Goal: Task Accomplishment & Management: Manage account settings

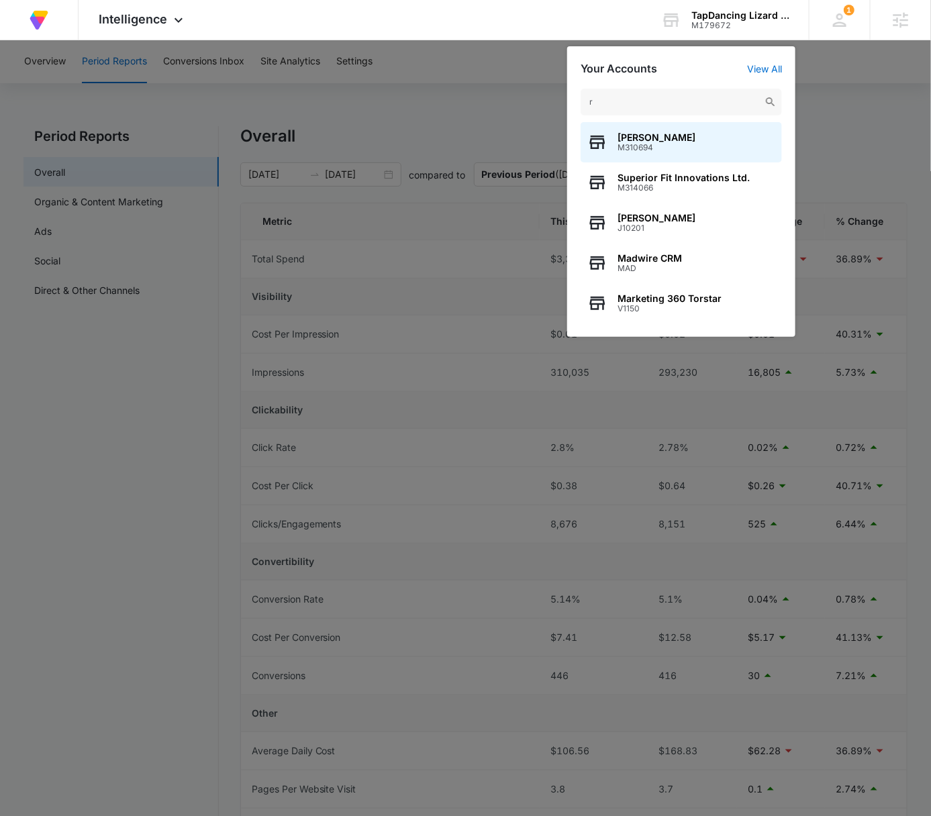
type input "ro"
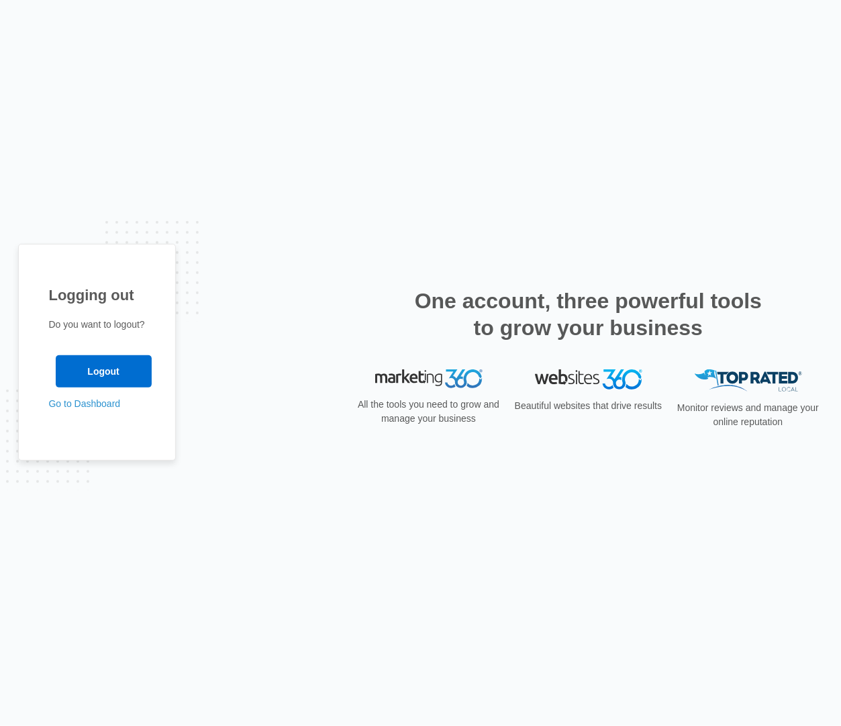
click at [144, 109] on div "Logging out Do you want to logout? Logout Go to Dashboard" at bounding box center [420, 363] width 841 height 726
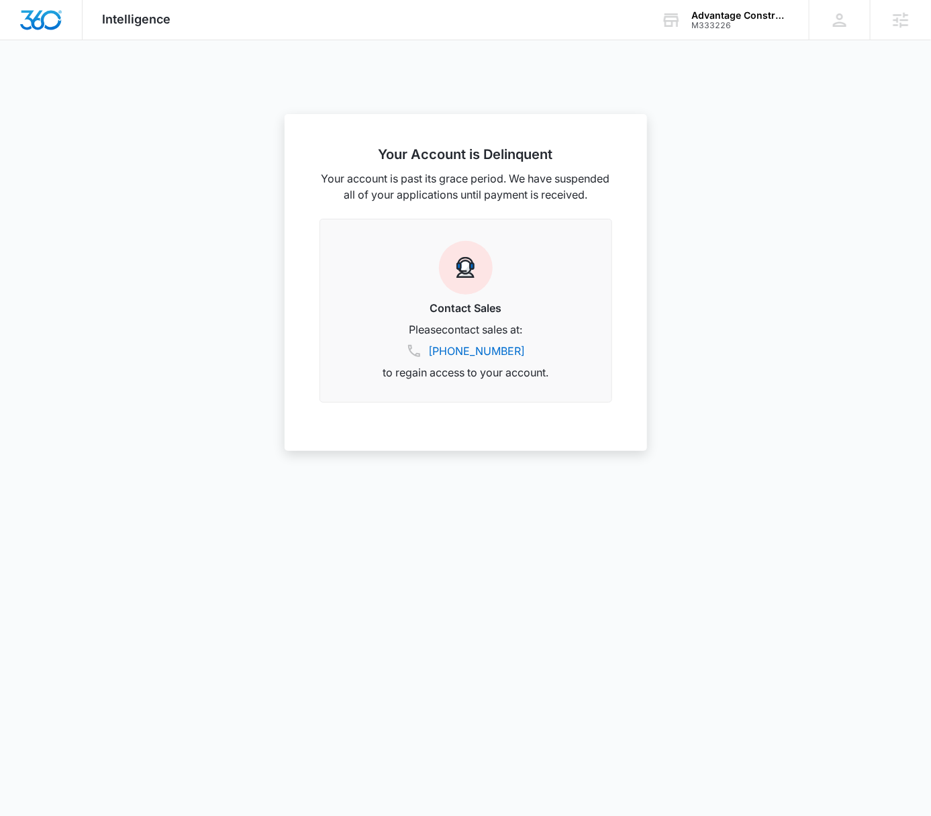
click at [720, 169] on div at bounding box center [465, 408] width 931 height 816
click at [720, 19] on div "Advantage Construction & Stone" at bounding box center [740, 15] width 98 height 11
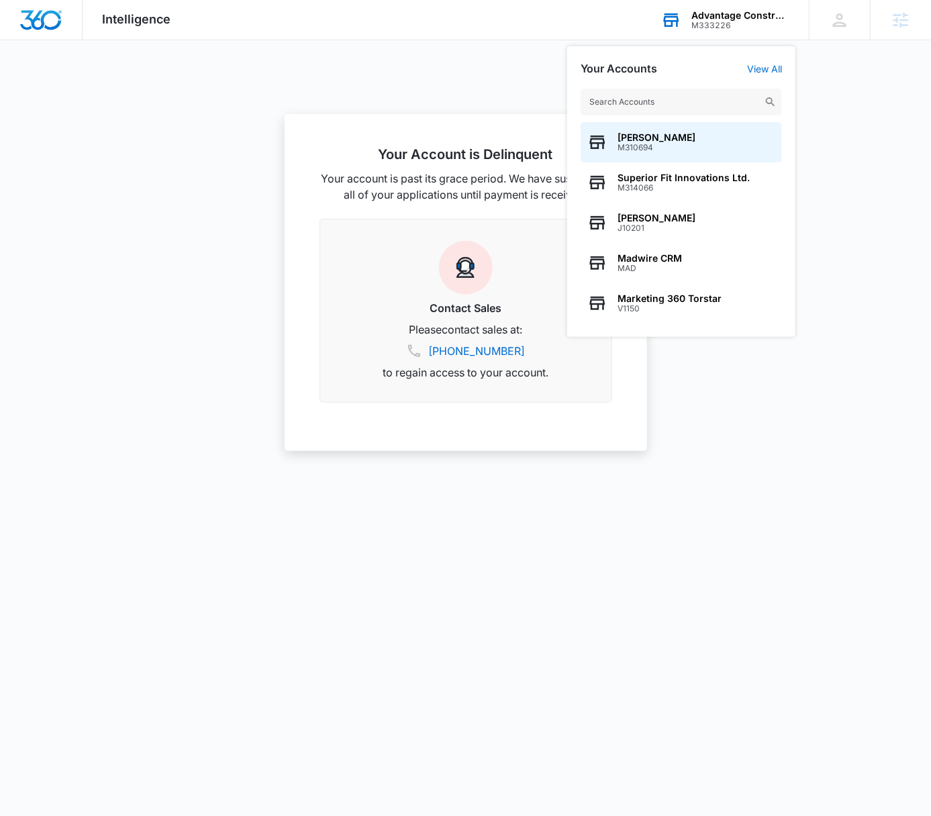
type input "s"
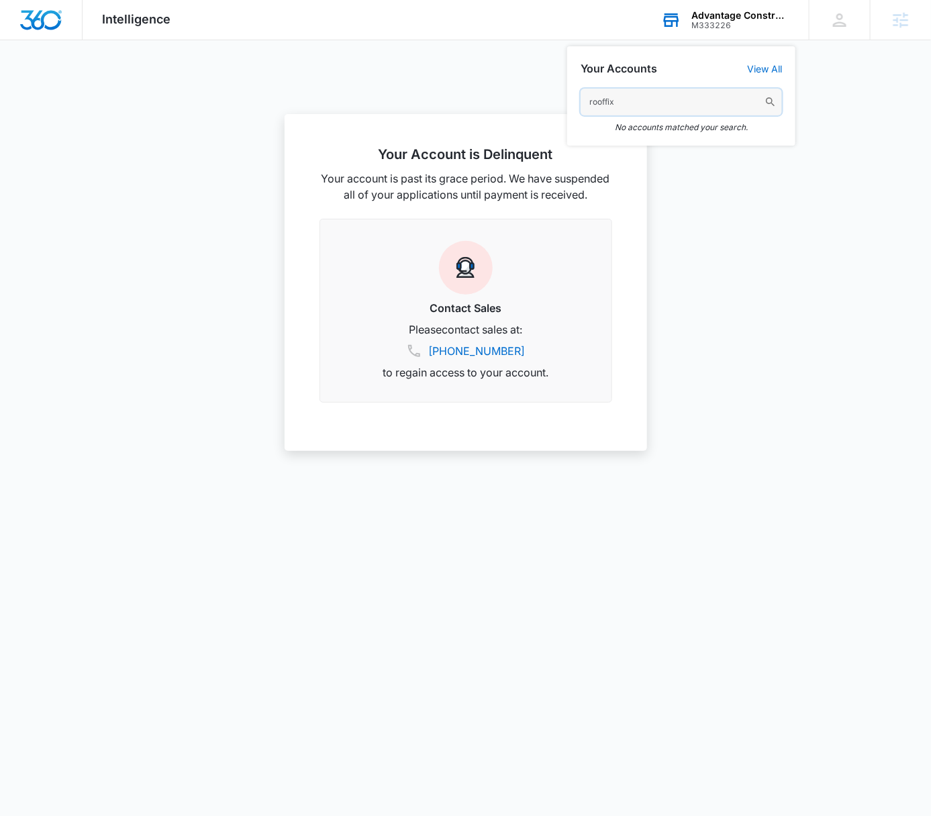
click at [636, 95] on input "rooffix" at bounding box center [681, 102] width 201 height 27
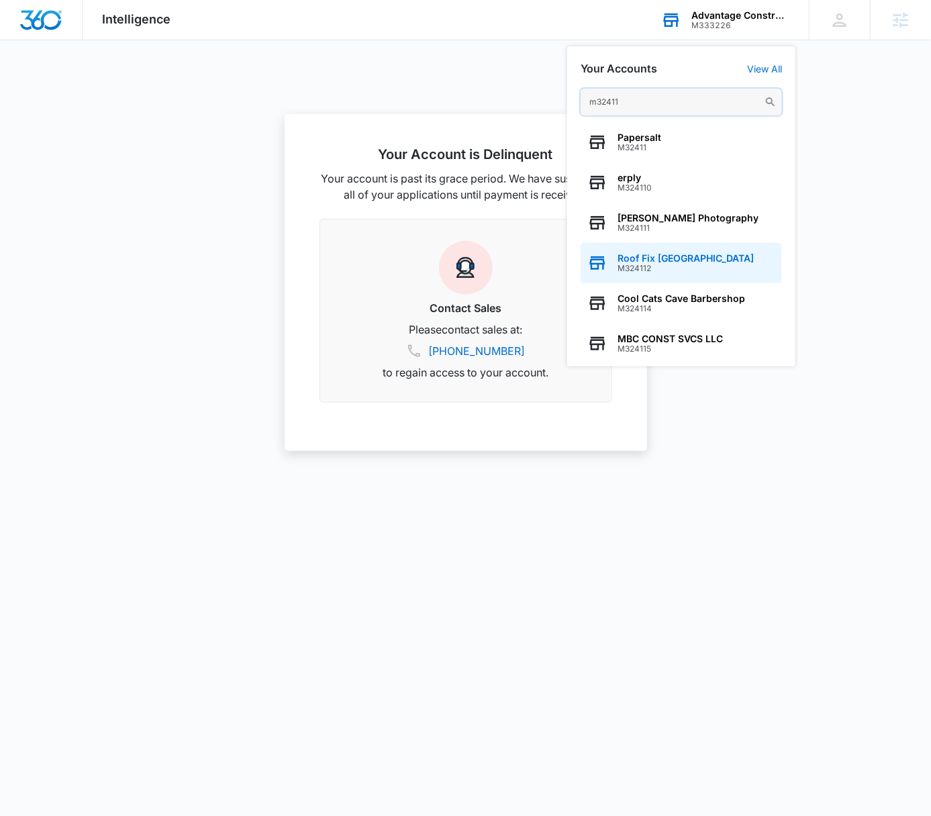
type input "m32411"
click at [676, 250] on div "Roof Fix USA M324112" at bounding box center [681, 263] width 201 height 40
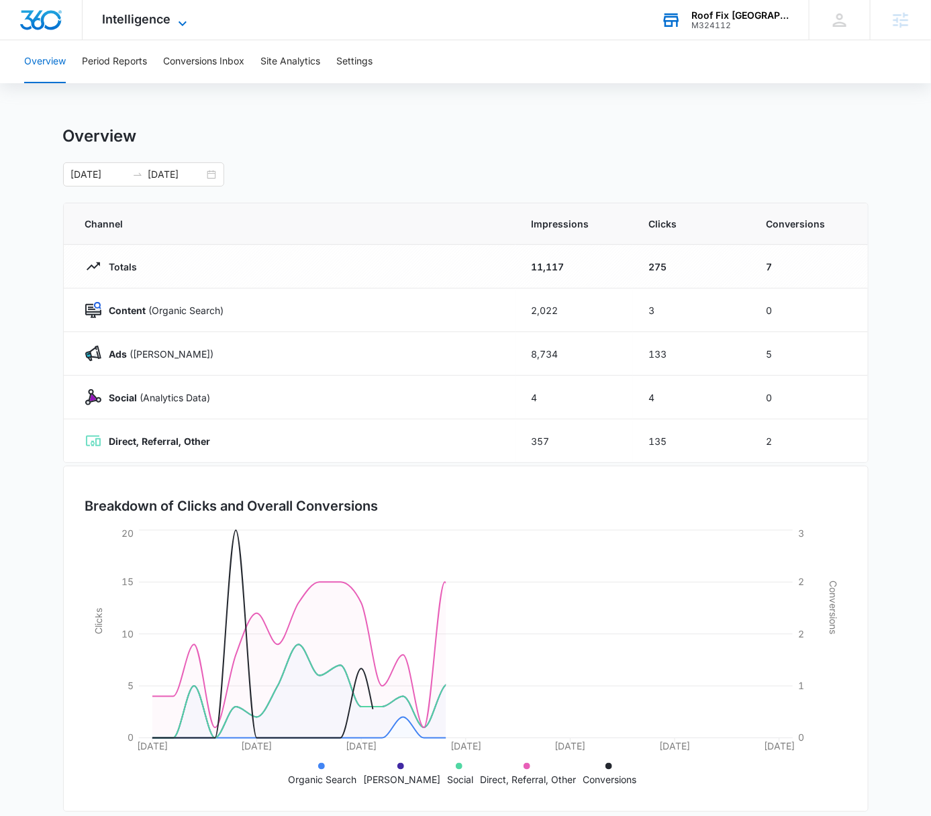
click at [180, 15] on icon at bounding box center [183, 23] width 16 height 16
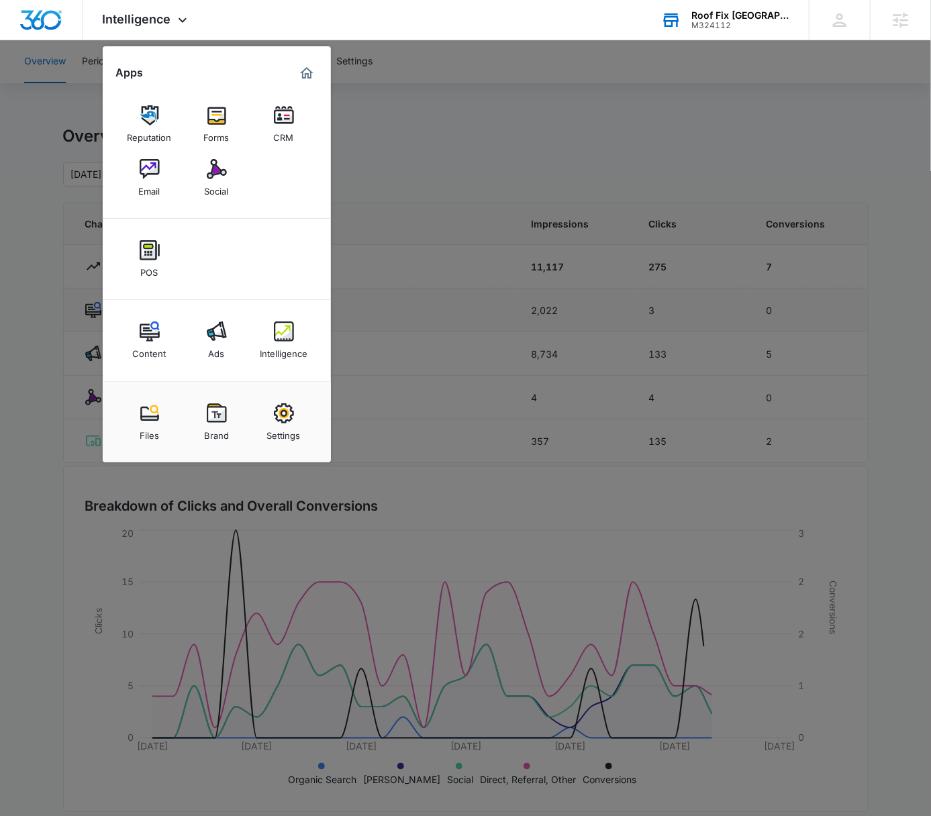
click at [213, 326] on img at bounding box center [217, 332] width 20 height 20
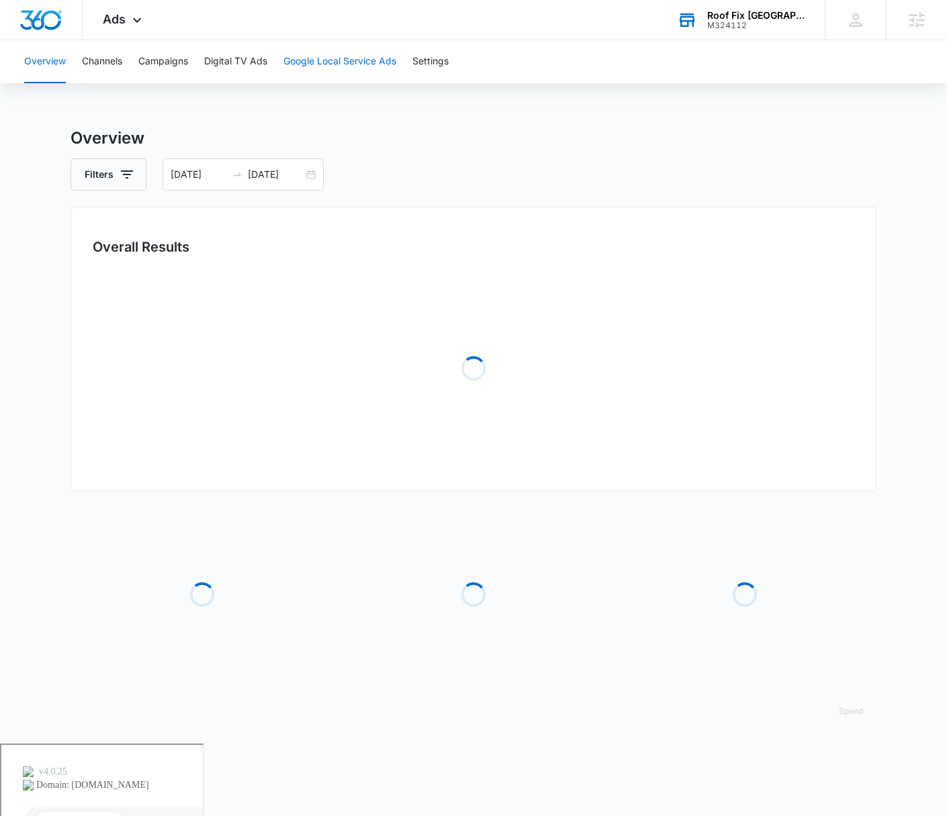
click at [342, 60] on button "Google Local Service Ads" at bounding box center [339, 61] width 113 height 43
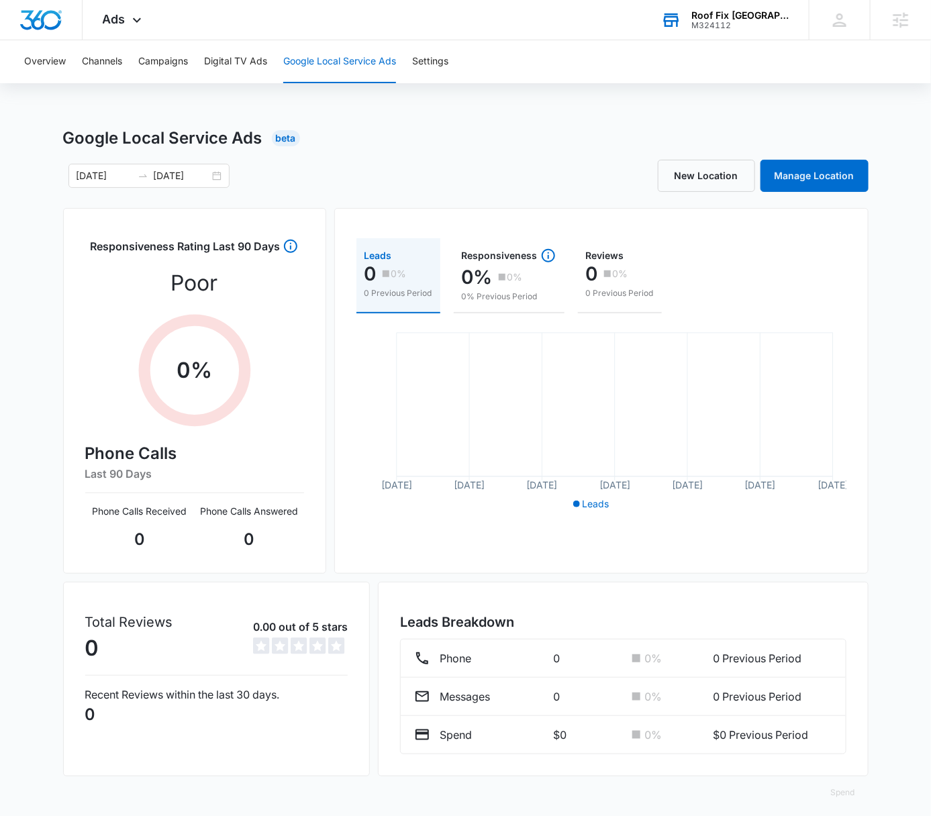
click at [592, 139] on div "Google Local Service Ads Beta" at bounding box center [466, 138] width 806 height 24
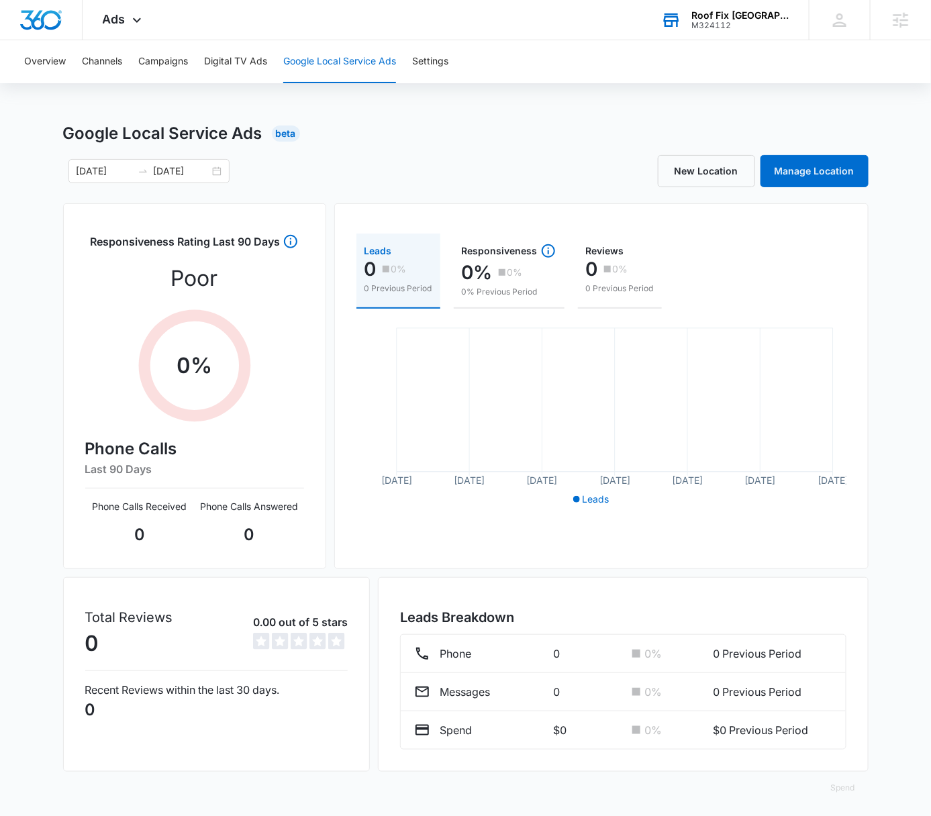
scroll to position [7, 0]
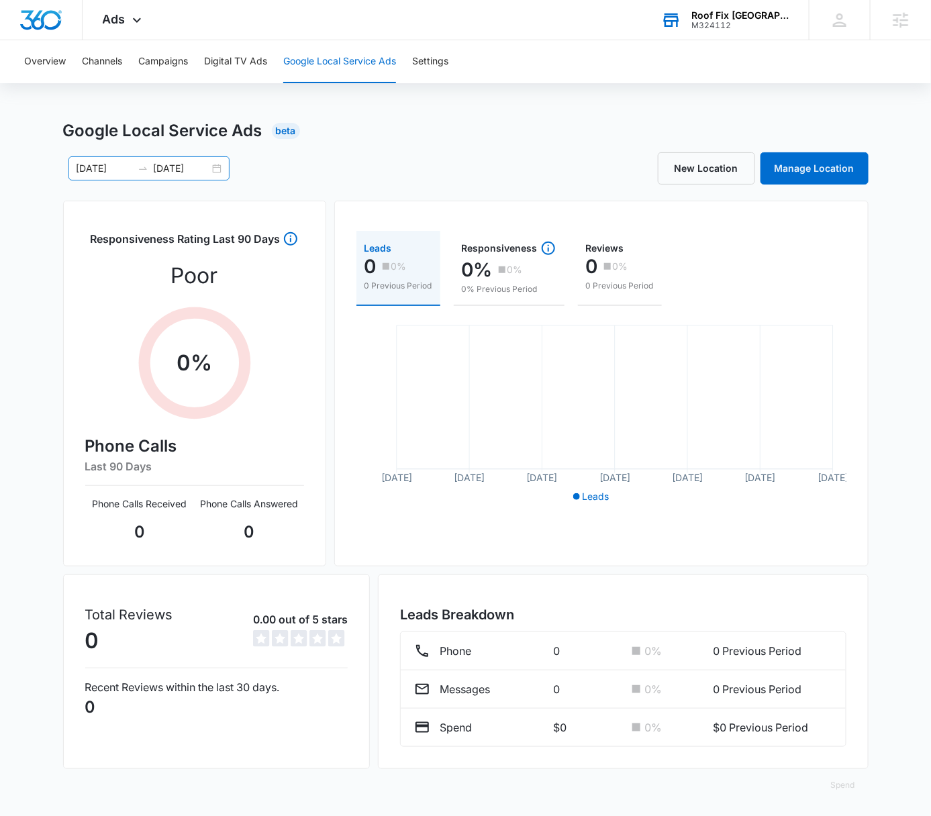
click at [224, 169] on div "08/04/2025 09/03/2025" at bounding box center [148, 168] width 161 height 24
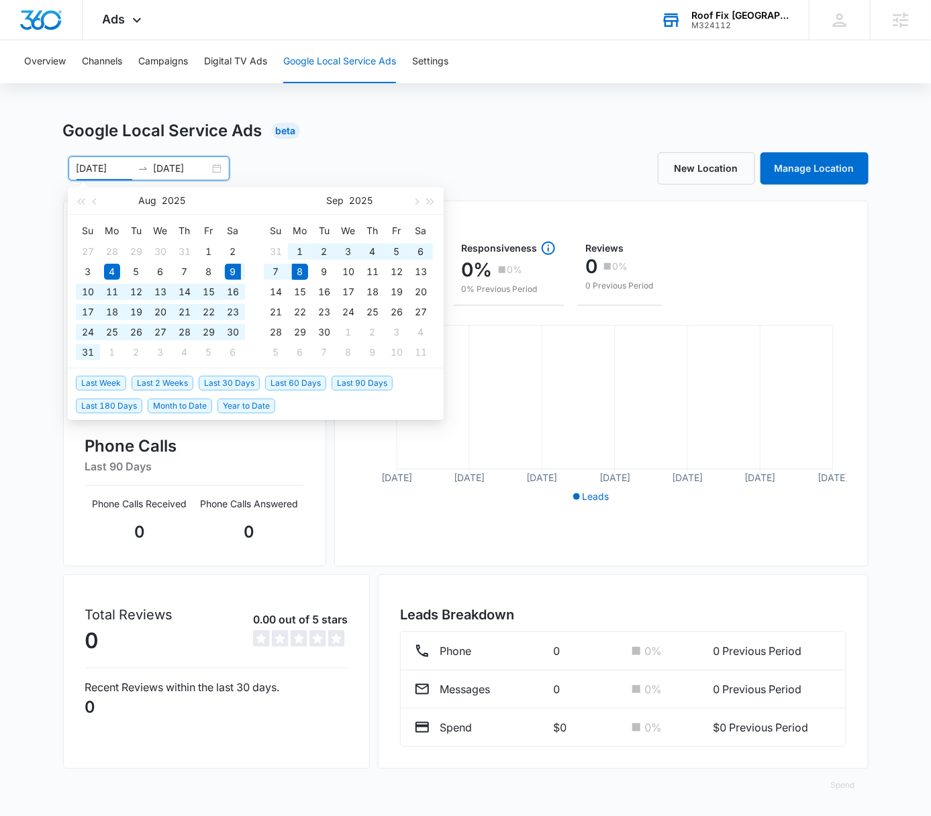
click at [244, 382] on span "Last 30 Days" at bounding box center [229, 383] width 61 height 15
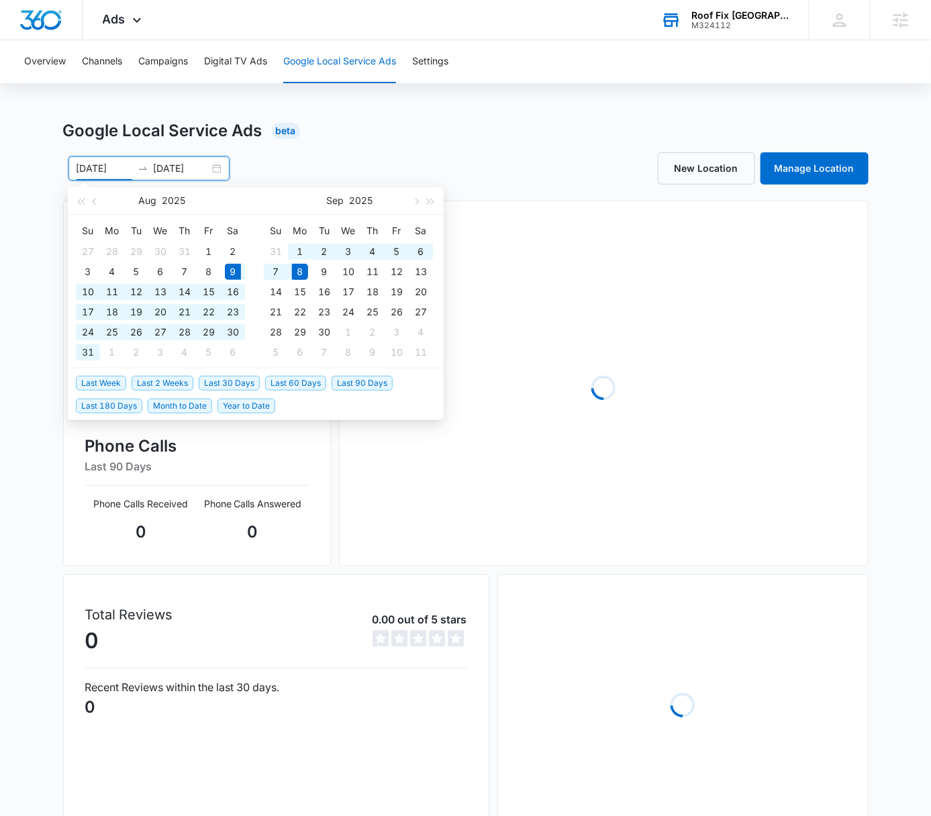
type input "[DATE]"
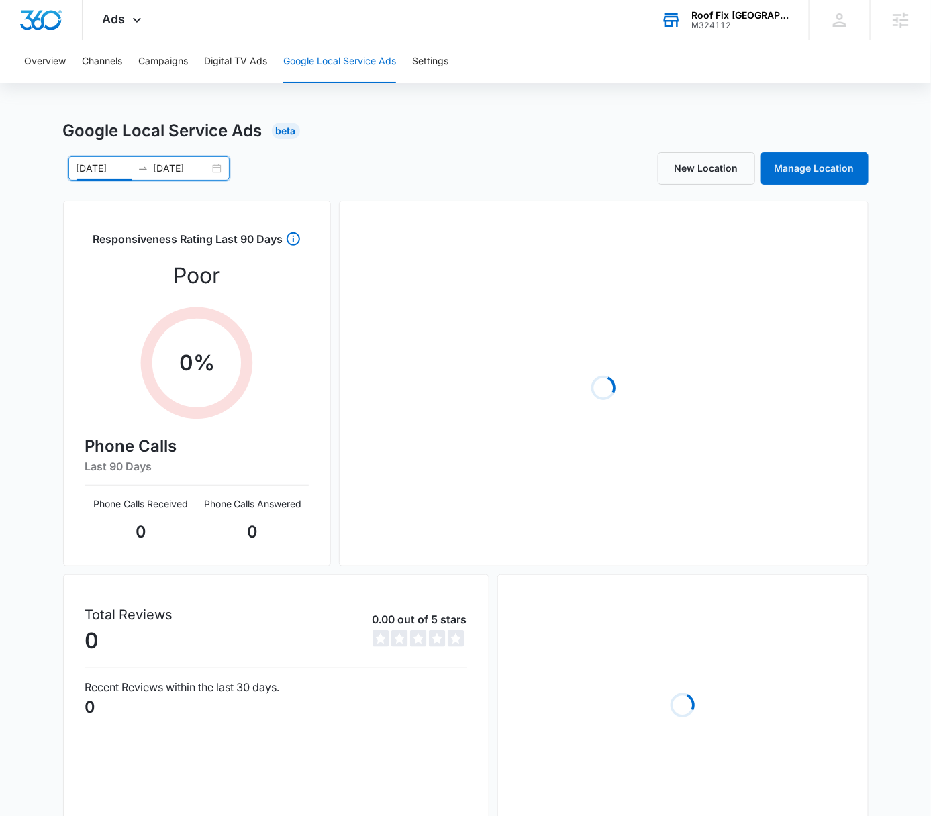
drag, startPoint x: 563, startPoint y: 189, endPoint x: 931, endPoint y: 13, distance: 408.4
click at [563, 189] on div "Google Local Service Ads Beta 08/09/2025 09/08/2025 Aug 2025 Su Mo Tu We Th Fr …" at bounding box center [466, 498] width 806 height 758
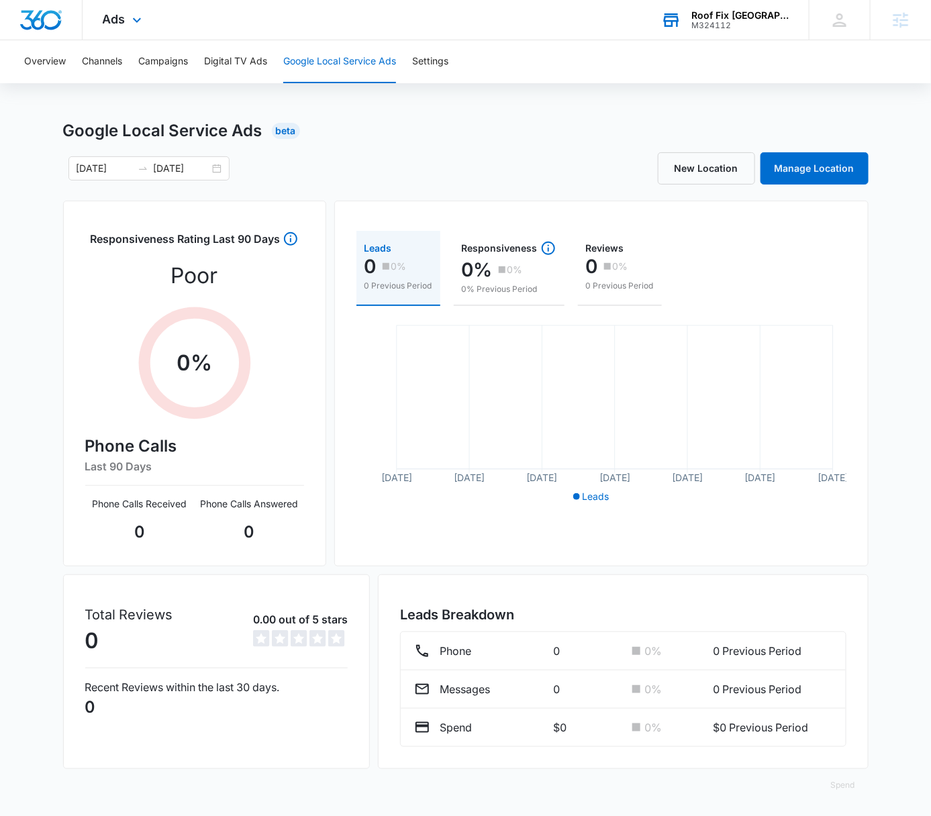
click at [604, 23] on div "Ads Apps Reputation Forms CRM Email Social POS Content Ads Intelligence Files B…" at bounding box center [465, 20] width 931 height 40
drag, startPoint x: 569, startPoint y: 134, endPoint x: 471, endPoint y: 115, distance: 99.1
click at [569, 134] on div "Google Local Service Ads Beta" at bounding box center [466, 131] width 806 height 24
click at [759, 21] on div "M324112" at bounding box center [740, 25] width 98 height 9
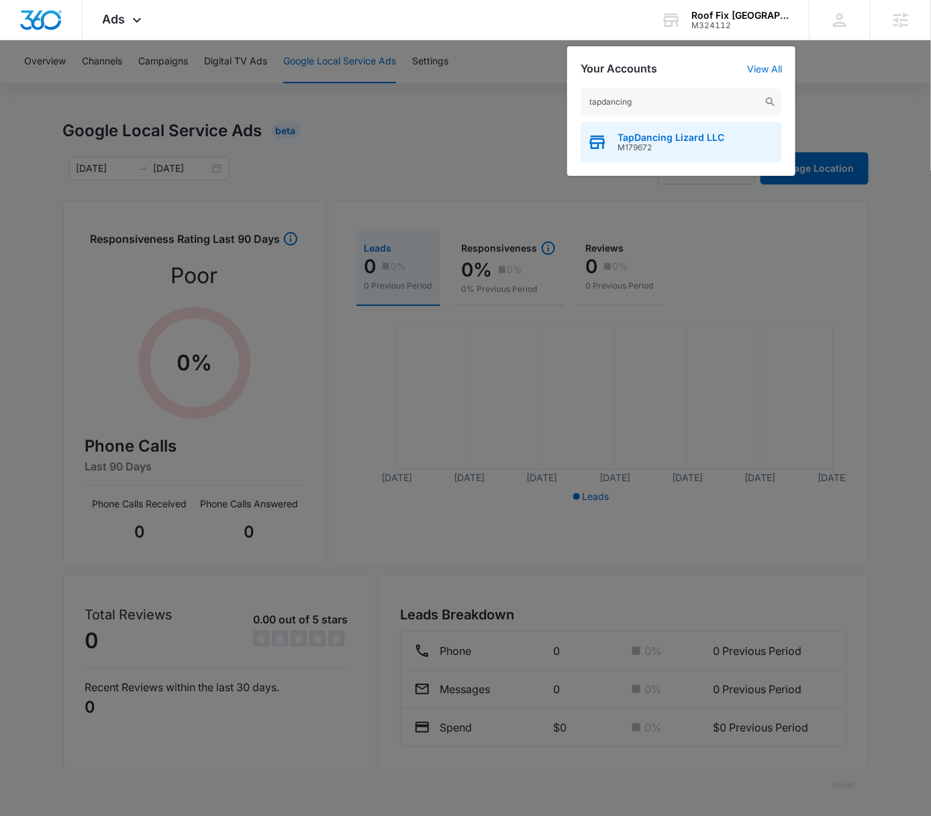
type input "tapdancing"
click at [703, 156] on div "TapDancing Lizard LLC M179672" at bounding box center [681, 142] width 201 height 40
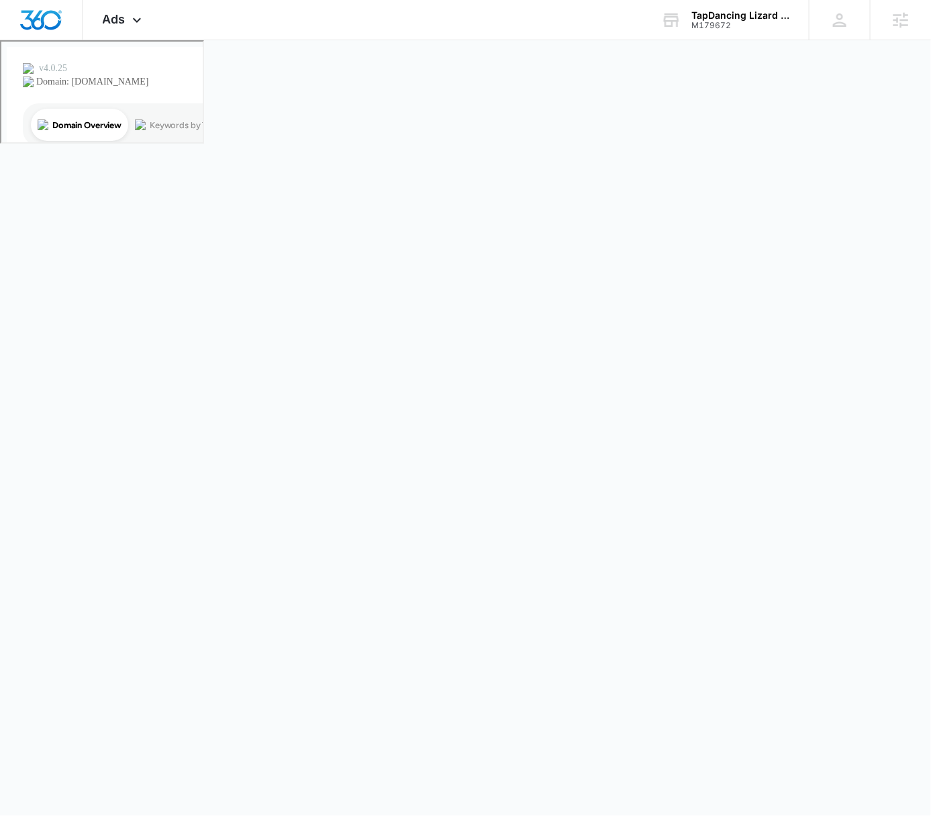
scroll to position [0, 0]
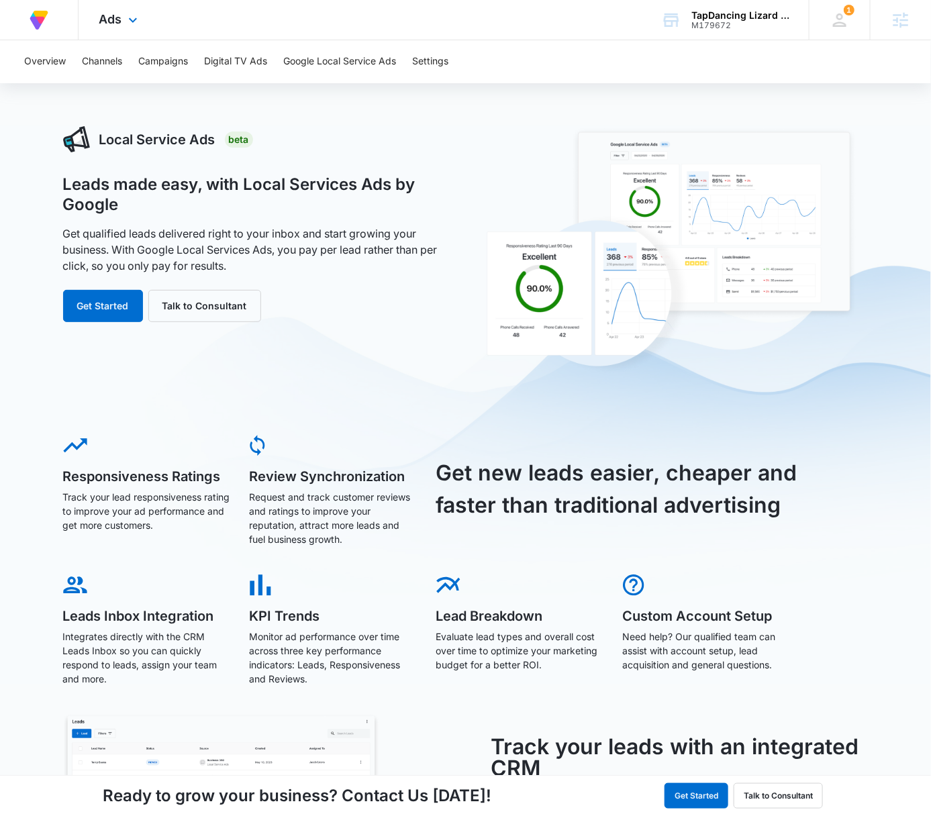
click at [136, 28] on div "Ads Apps Reputation Forms CRM Email Social Content Ads Intelligence Files Brand…" at bounding box center [120, 20] width 83 height 40
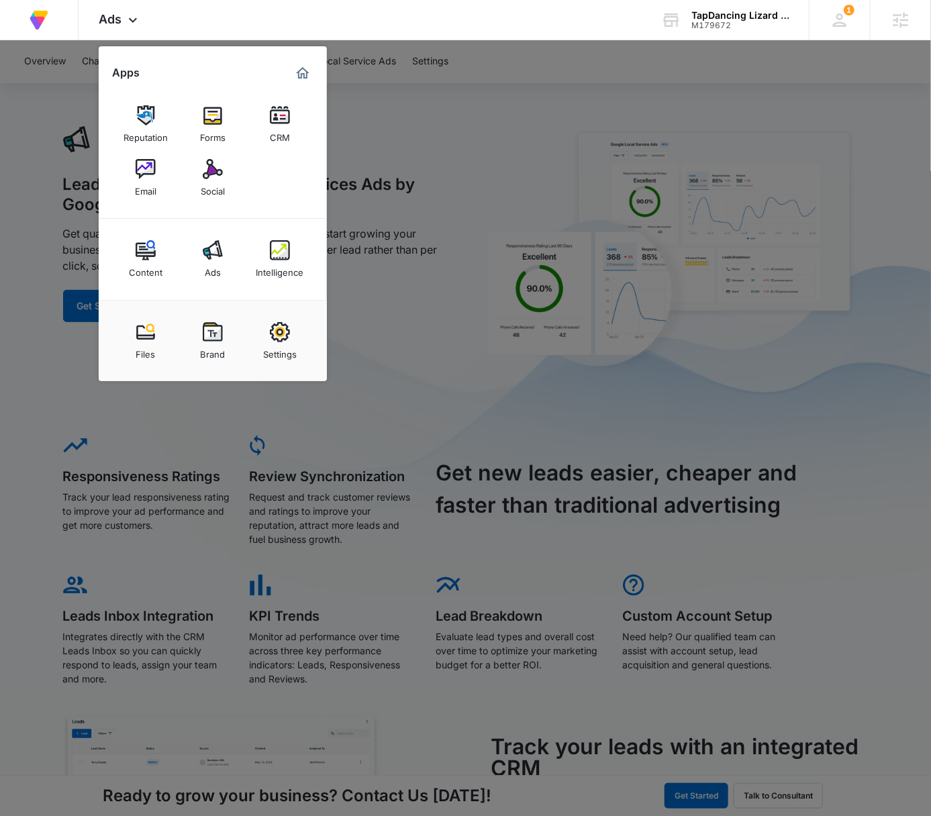
click at [204, 332] on img at bounding box center [213, 332] width 20 height 20
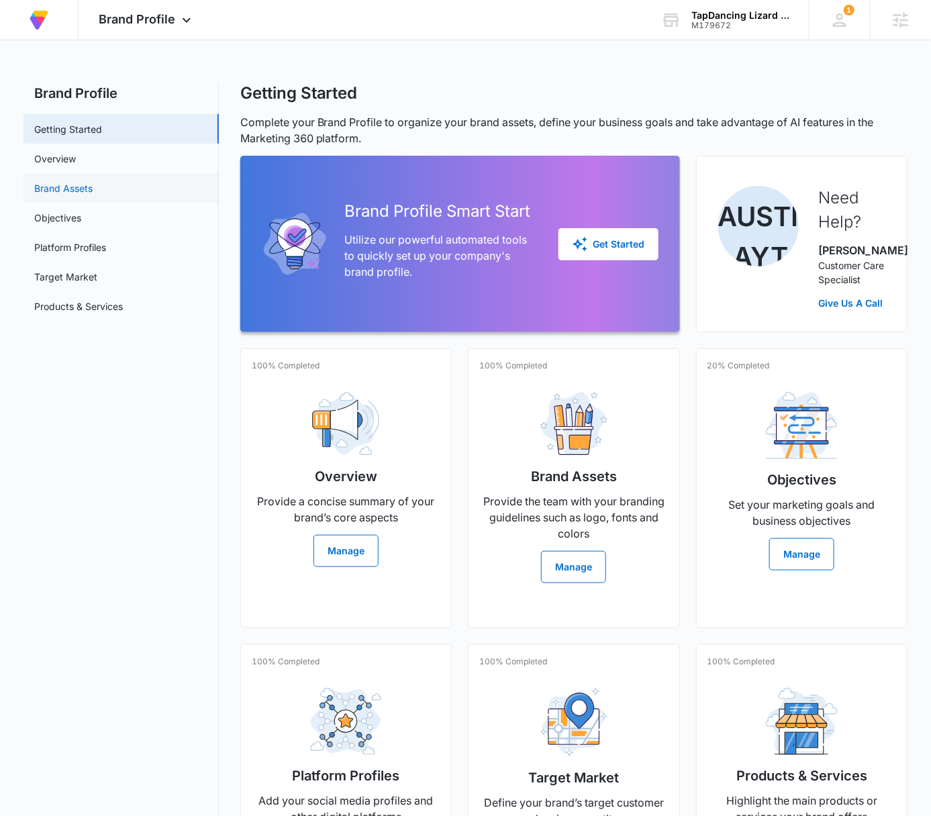
click at [93, 186] on link "Brand Assets" at bounding box center [63, 188] width 58 height 14
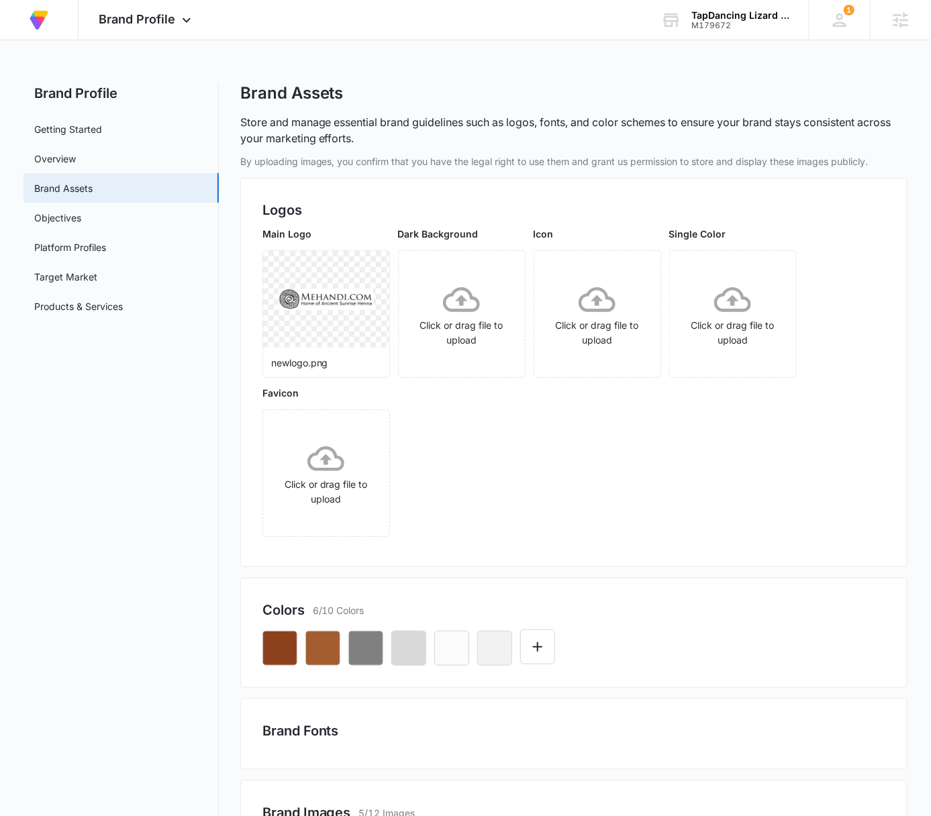
click at [373, 371] on div "newlogo.png" at bounding box center [326, 371] width 126 height 31
click at [370, 268] on icon "More" at bounding box center [371, 267] width 16 height 16
click at [383, 300] on div "Download" at bounding box center [399, 304] width 44 height 9
click at [173, 26] on div "Brand Profile Apps Reputation Forms CRM Email Social Content Ads Intelligence F…" at bounding box center [147, 20] width 136 height 40
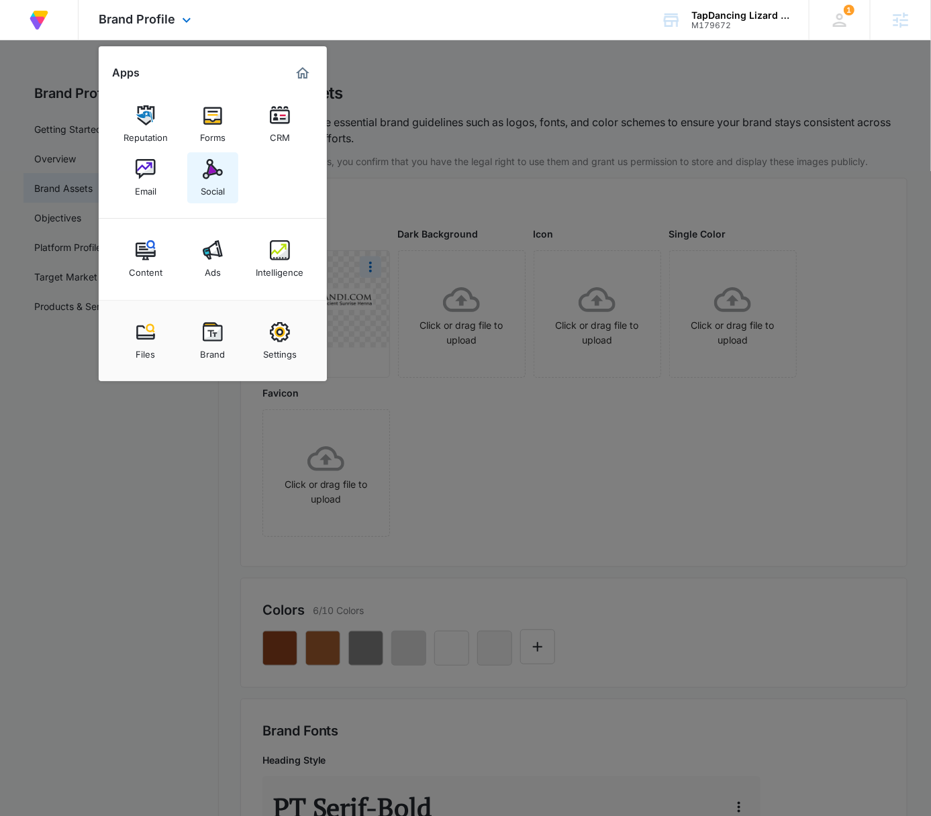
click at [193, 187] on link "Social" at bounding box center [212, 177] width 51 height 51
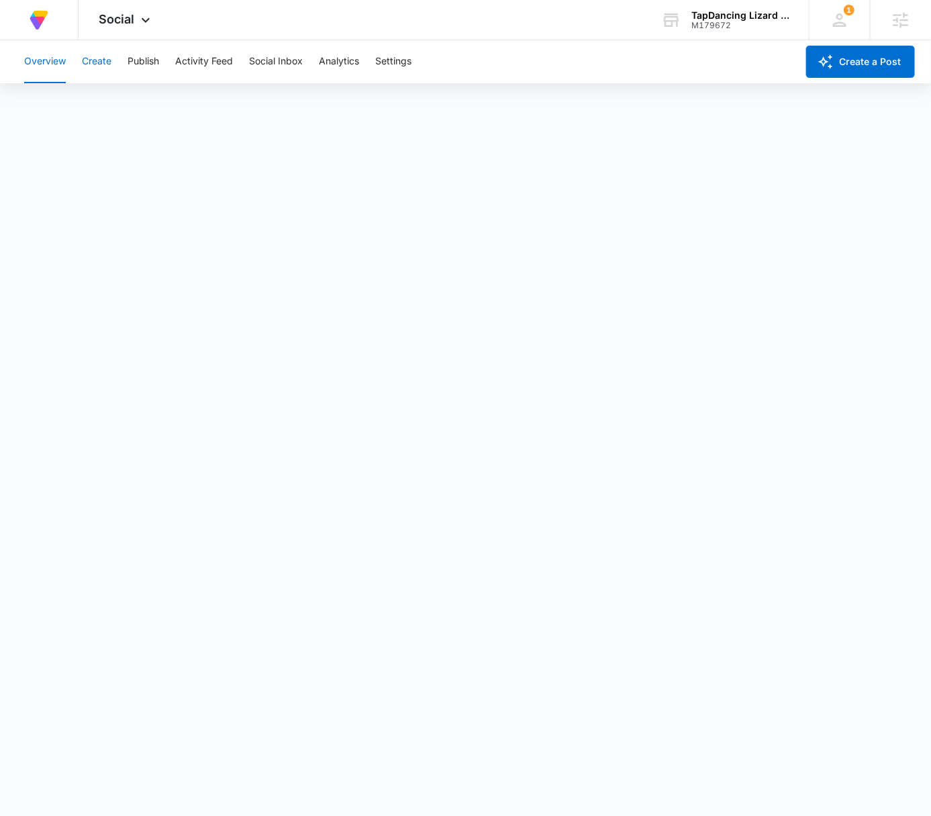
click at [101, 61] on button "Create" at bounding box center [97, 61] width 30 height 43
click at [845, 53] on button "Create a Post" at bounding box center [860, 62] width 109 height 32
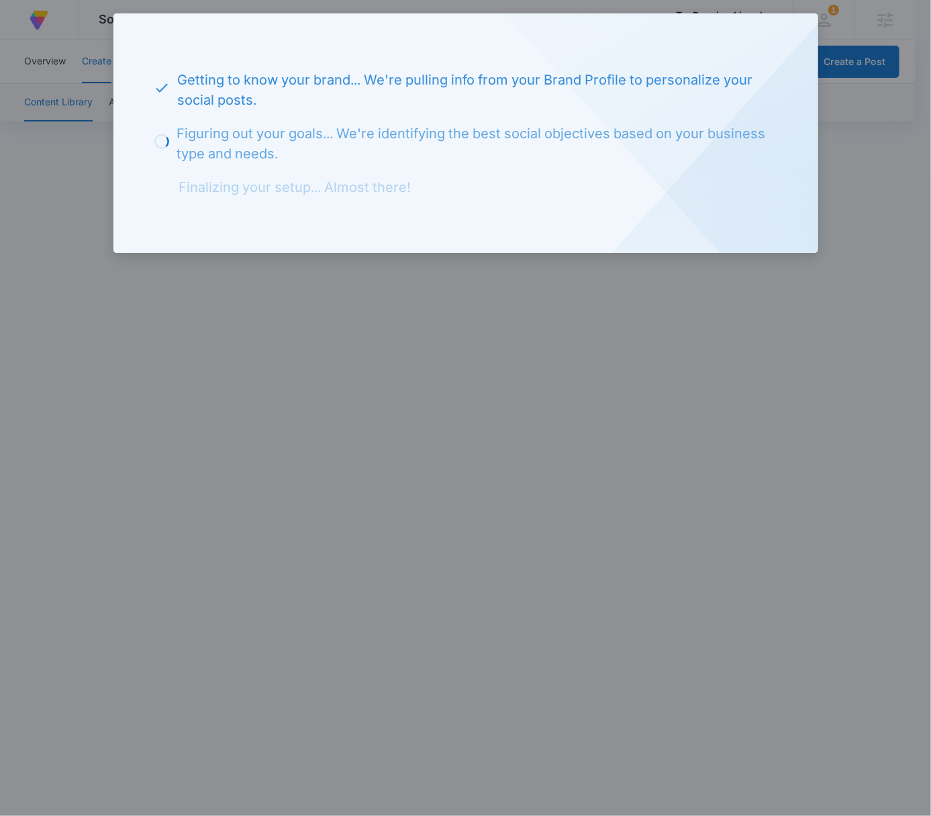
click at [840, 110] on div at bounding box center [465, 408] width 931 height 816
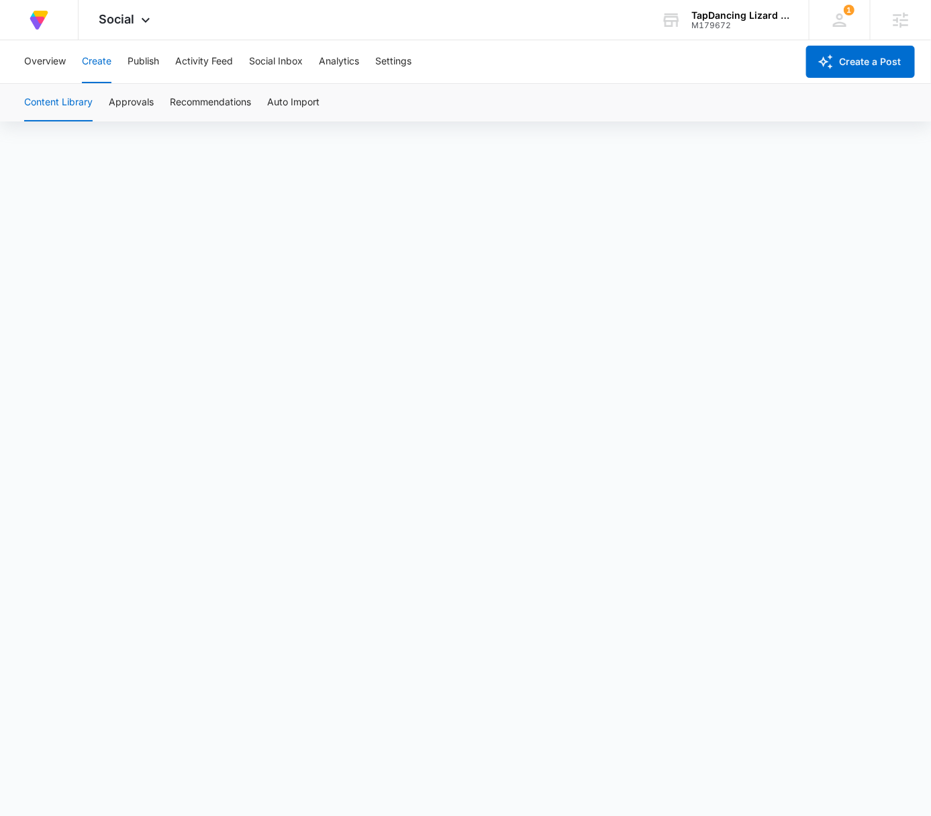
scroll to position [10, 0]
click at [133, 95] on button "Approvals" at bounding box center [131, 103] width 45 height 38
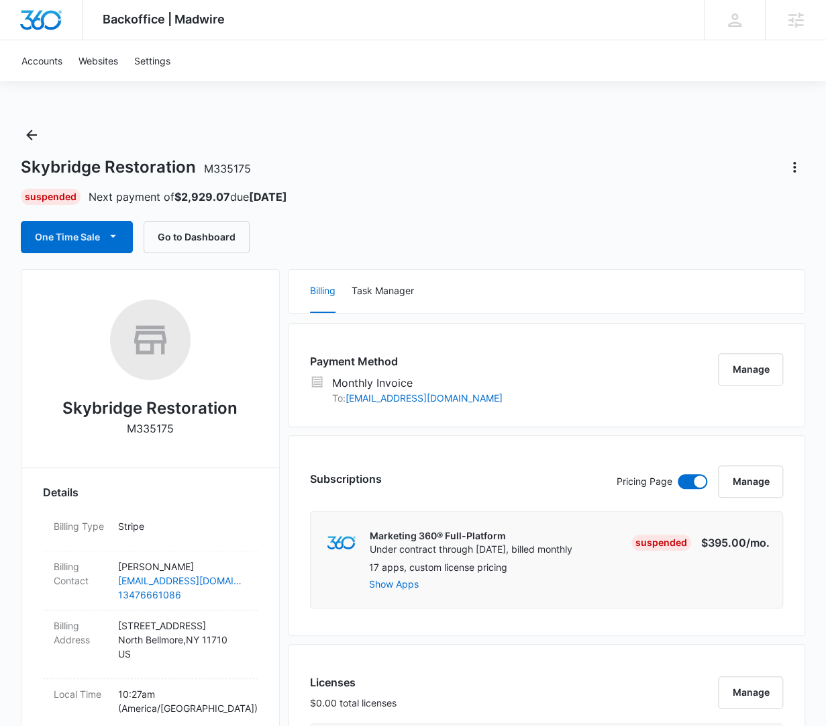
click at [399, 162] on div "Skybridge Restoration M335175" at bounding box center [413, 166] width 785 height 21
click at [432, 147] on div "Skybridge Restoration M335175 Suspended Next payment of $2,929.07 due Oct 6 One…" at bounding box center [413, 188] width 785 height 129
click at [433, 146] on div "Skybridge Restoration M335175 Suspended Next payment of $2,929.07 due Oct 6 One…" at bounding box center [413, 188] width 785 height 129
click at [435, 148] on div "Skybridge Restoration M335175 Suspended Next payment of $2,929.07 due Oct 6 One…" at bounding box center [413, 188] width 785 height 129
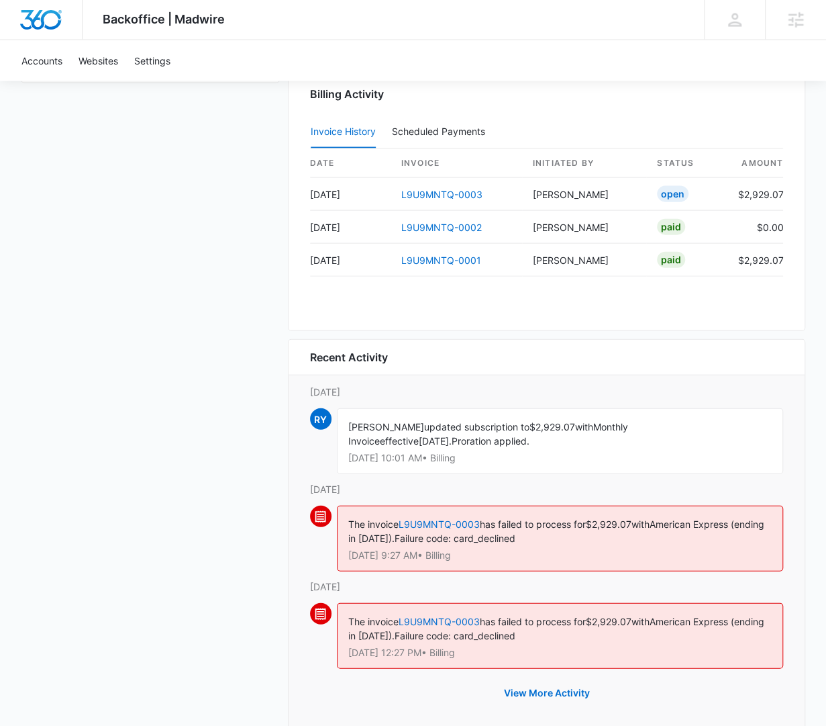
scroll to position [1370, 0]
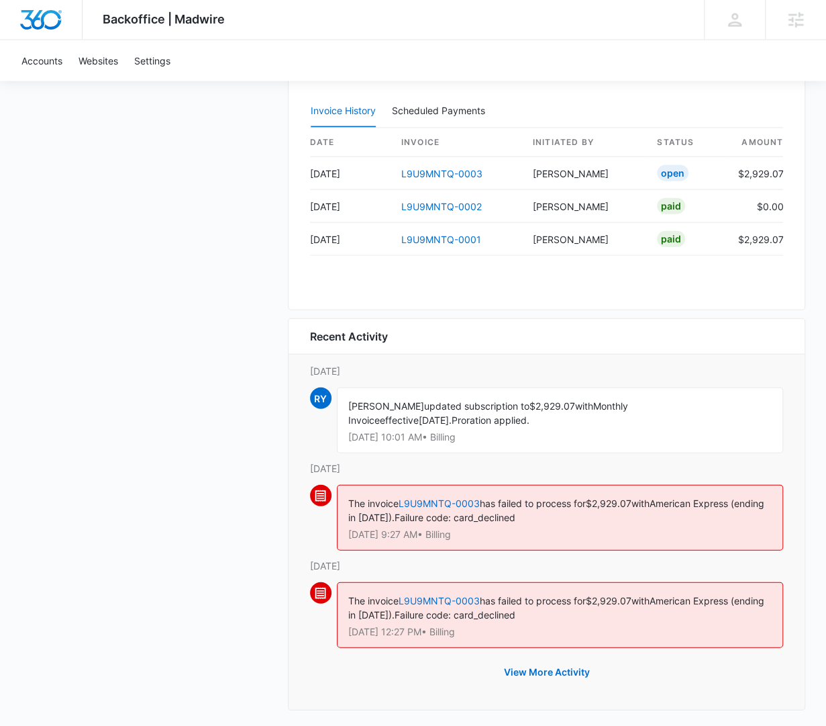
click at [546, 405] on div "Rochelle Young updated subscription to $2,929.07 with Monthly Invoice effective…" at bounding box center [560, 420] width 447 height 66
drag, startPoint x: 534, startPoint y: 396, endPoint x: 571, endPoint y: 396, distance: 36.9
click at [571, 400] on span "$2,929.07" at bounding box center [553, 405] width 46 height 11
copy span "2,929.07"
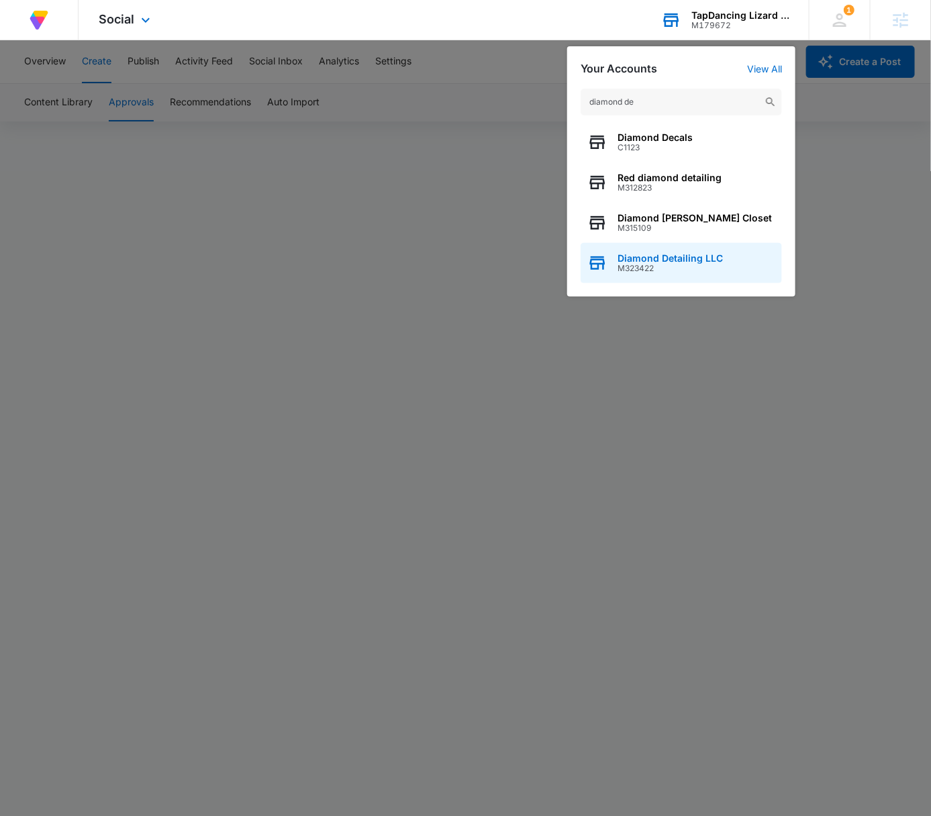
type input "diamond de"
click at [728, 254] on div "Diamond Detailing LLC M323422" at bounding box center [681, 263] width 201 height 40
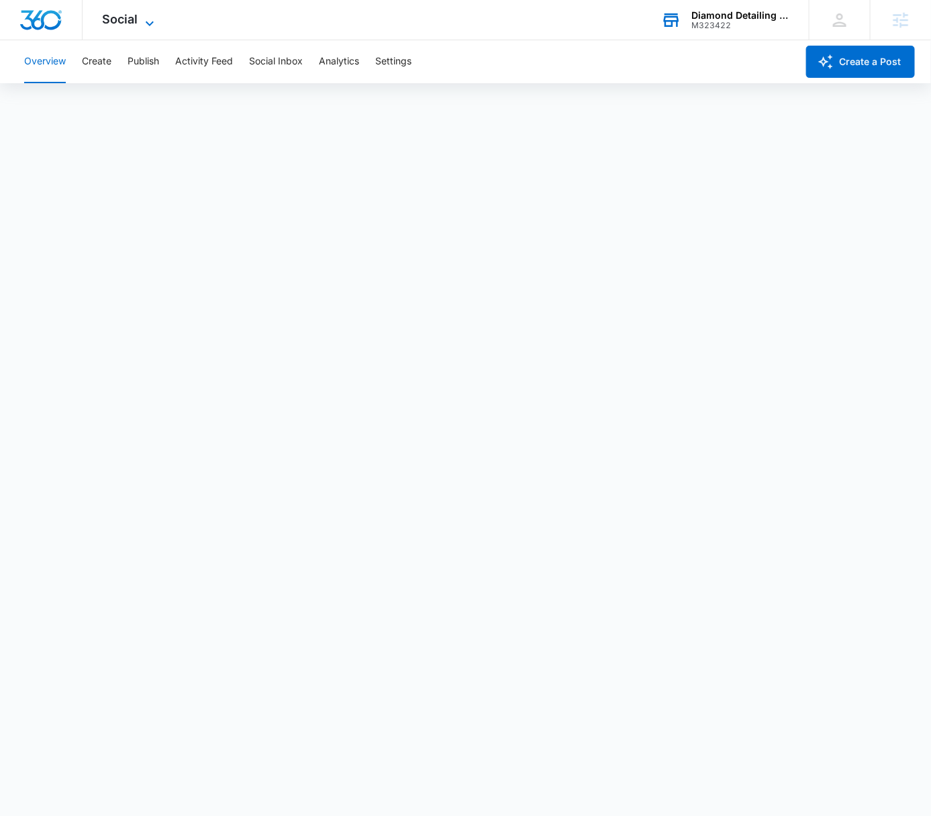
click at [146, 20] on icon at bounding box center [150, 23] width 16 height 16
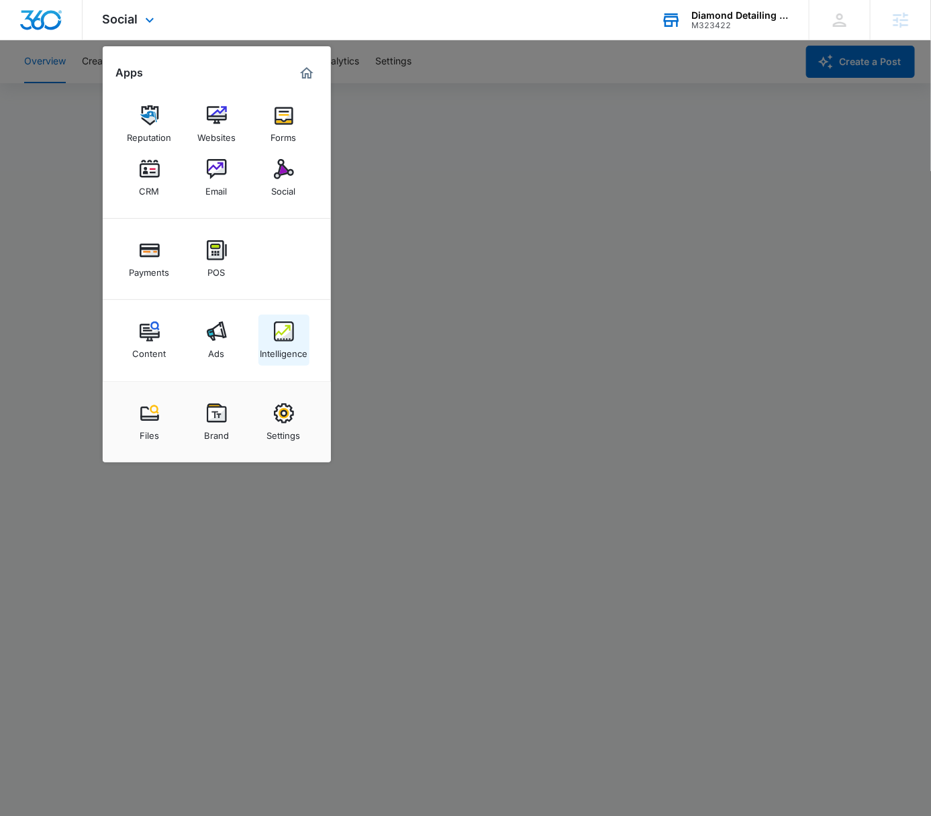
click at [297, 338] on link "Intelligence" at bounding box center [283, 340] width 51 height 51
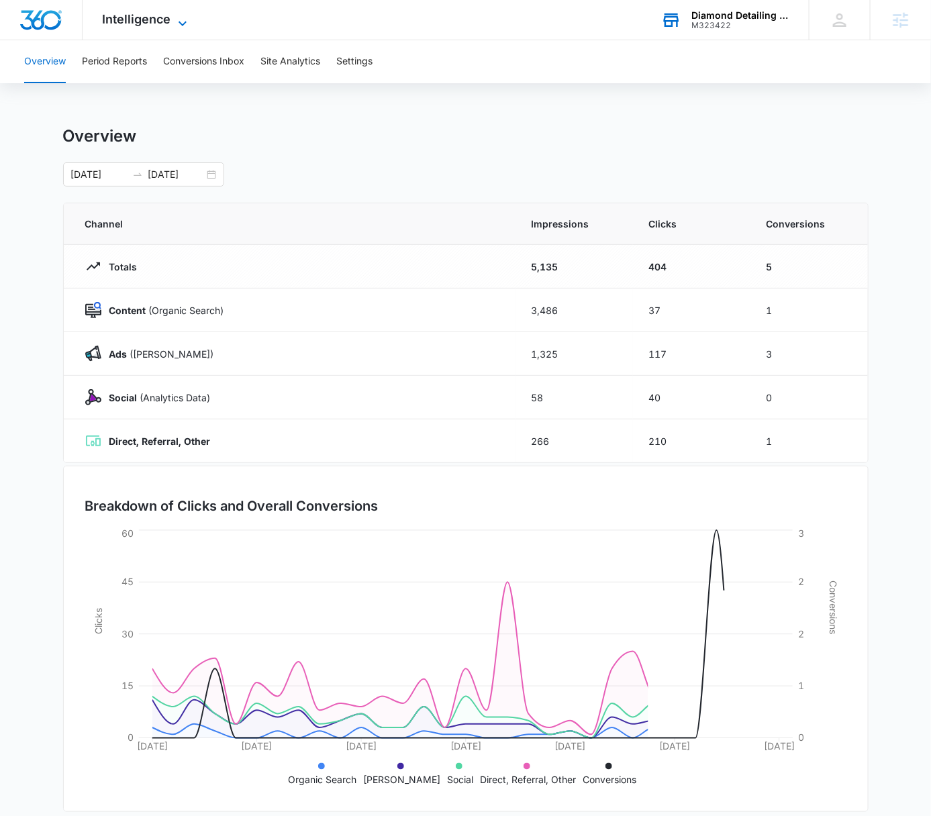
click at [166, 24] on span "Intelligence" at bounding box center [137, 19] width 68 height 14
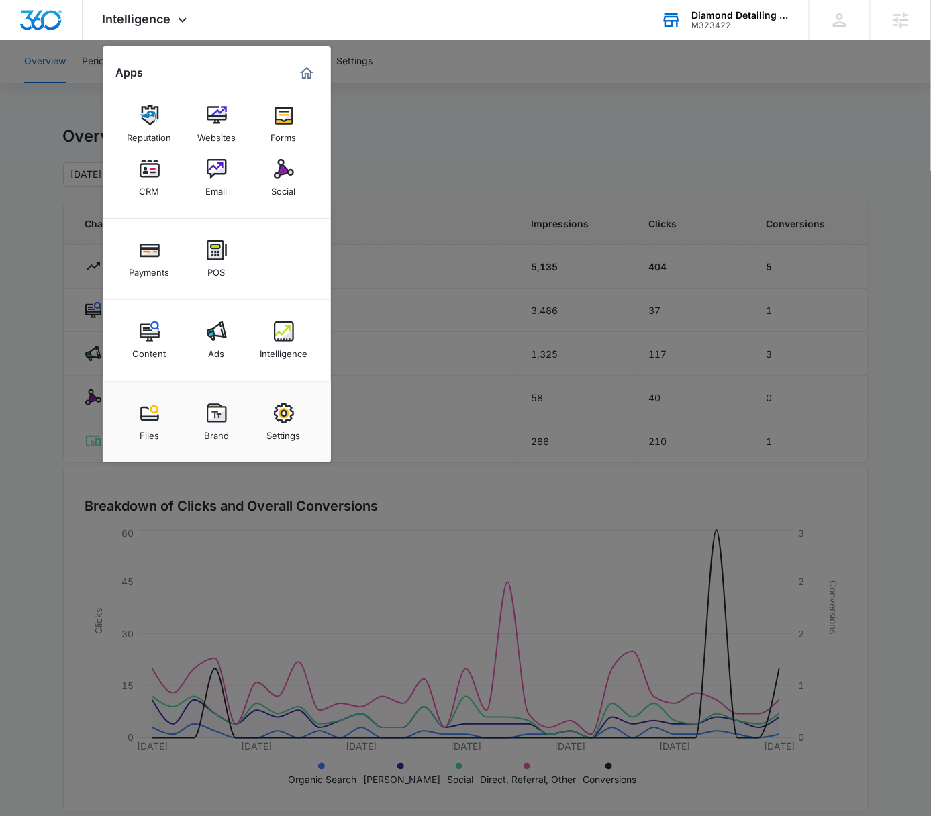
drag, startPoint x: 491, startPoint y: 156, endPoint x: 383, endPoint y: 128, distance: 111.1
click at [488, 155] on div at bounding box center [465, 408] width 931 height 816
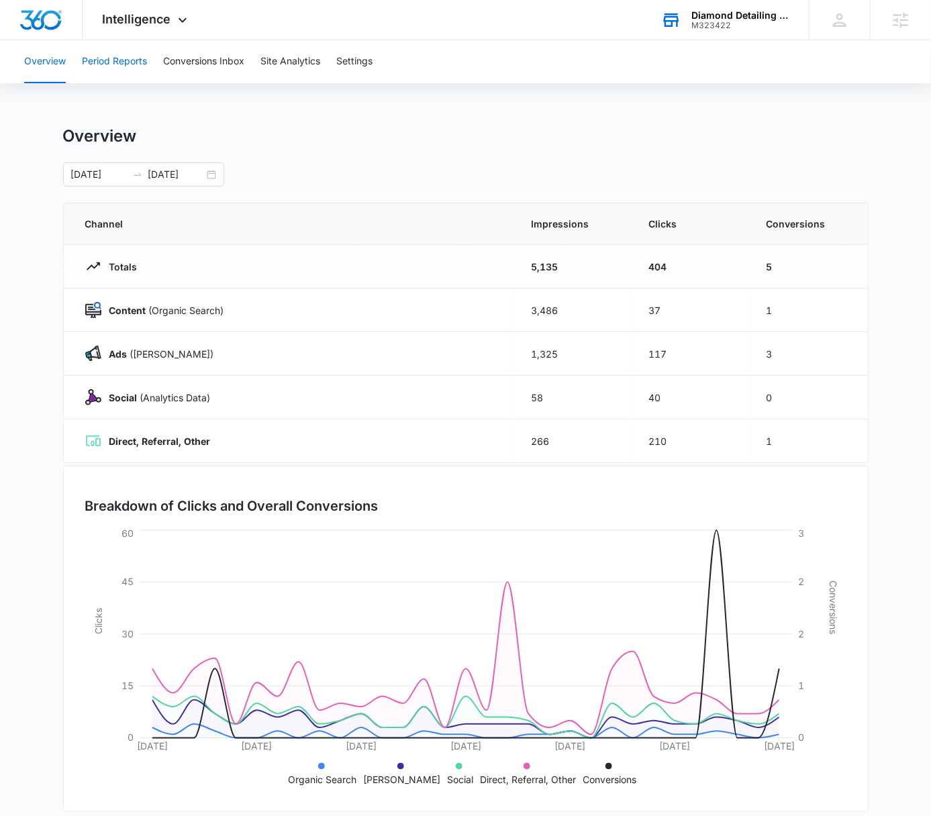
click at [120, 58] on button "Period Reports" at bounding box center [114, 61] width 65 height 43
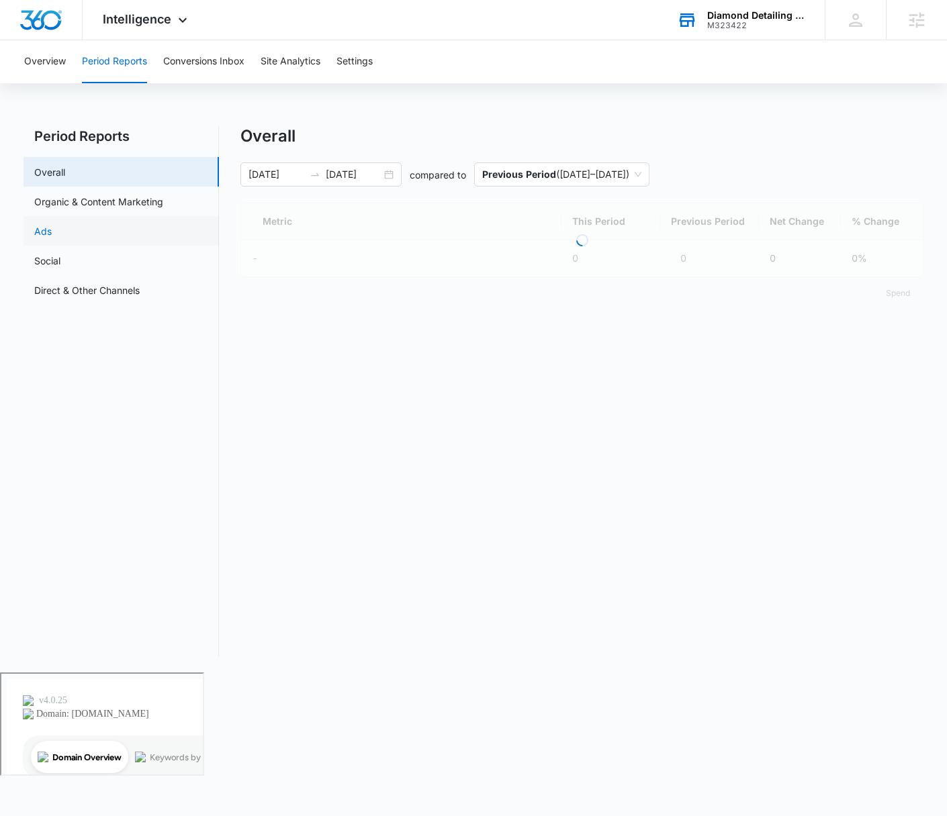
click at [52, 237] on link "Ads" at bounding box center [42, 231] width 17 height 14
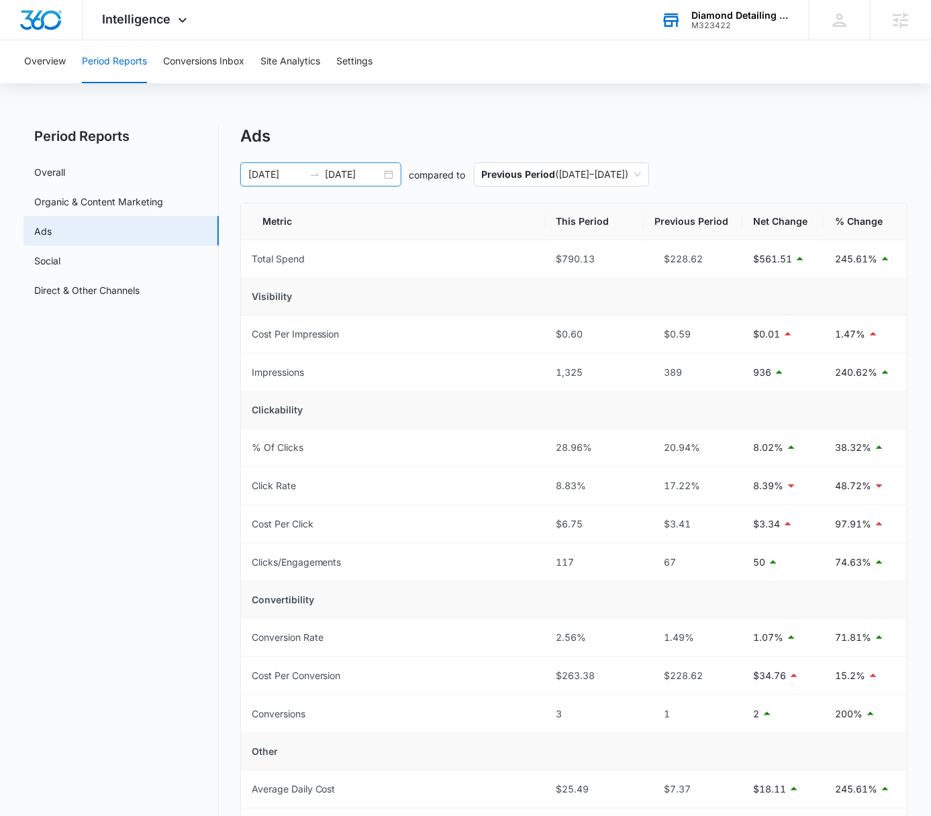
click at [383, 171] on div "[DATE] [DATE]" at bounding box center [320, 174] width 161 height 24
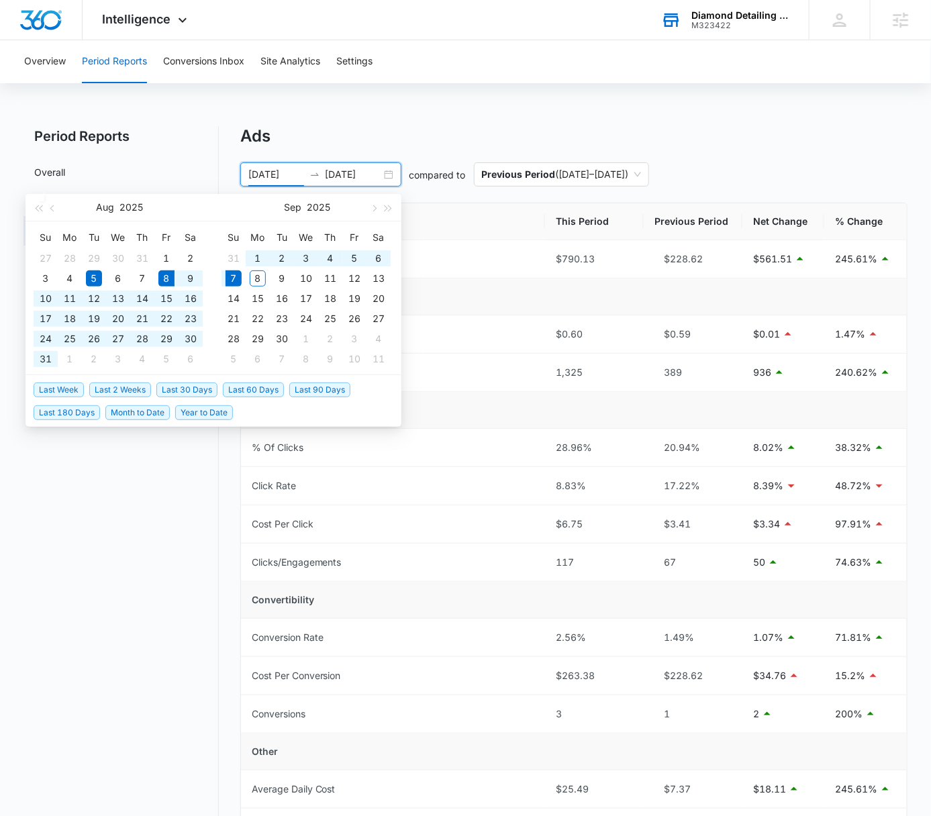
click at [190, 387] on span "Last 30 Days" at bounding box center [186, 390] width 61 height 15
type input "[DATE]"
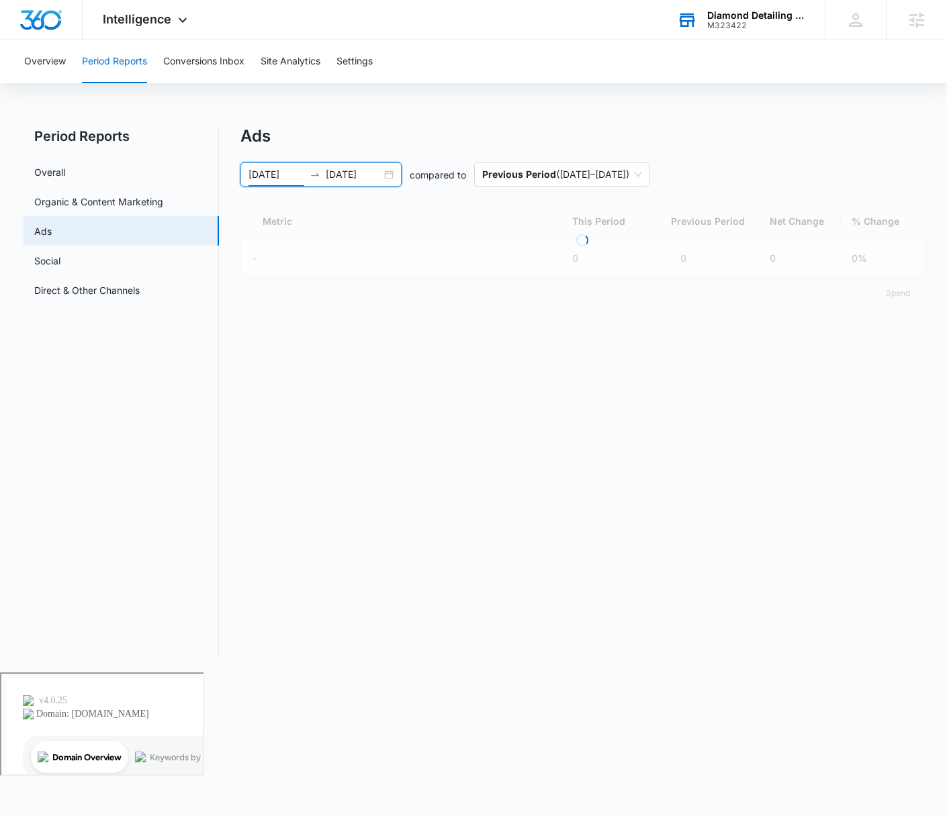
click at [505, 144] on div "Ads" at bounding box center [581, 136] width 683 height 20
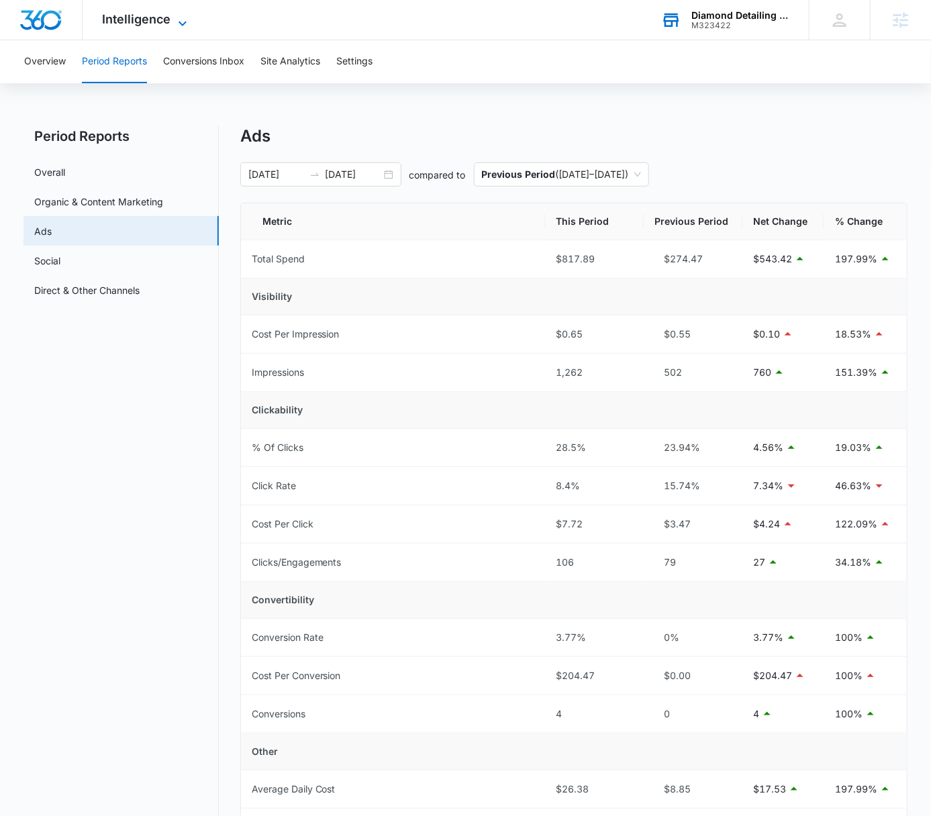
click at [175, 26] on icon at bounding box center [183, 23] width 16 height 16
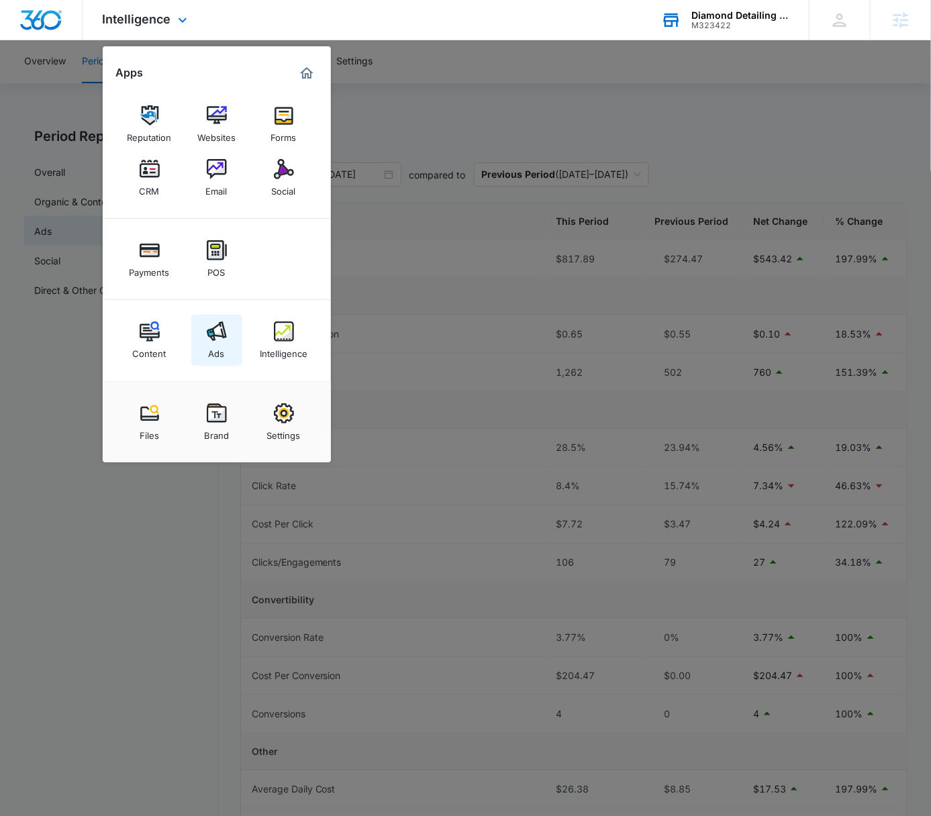
click at [217, 352] on div "Ads" at bounding box center [217, 350] width 16 height 17
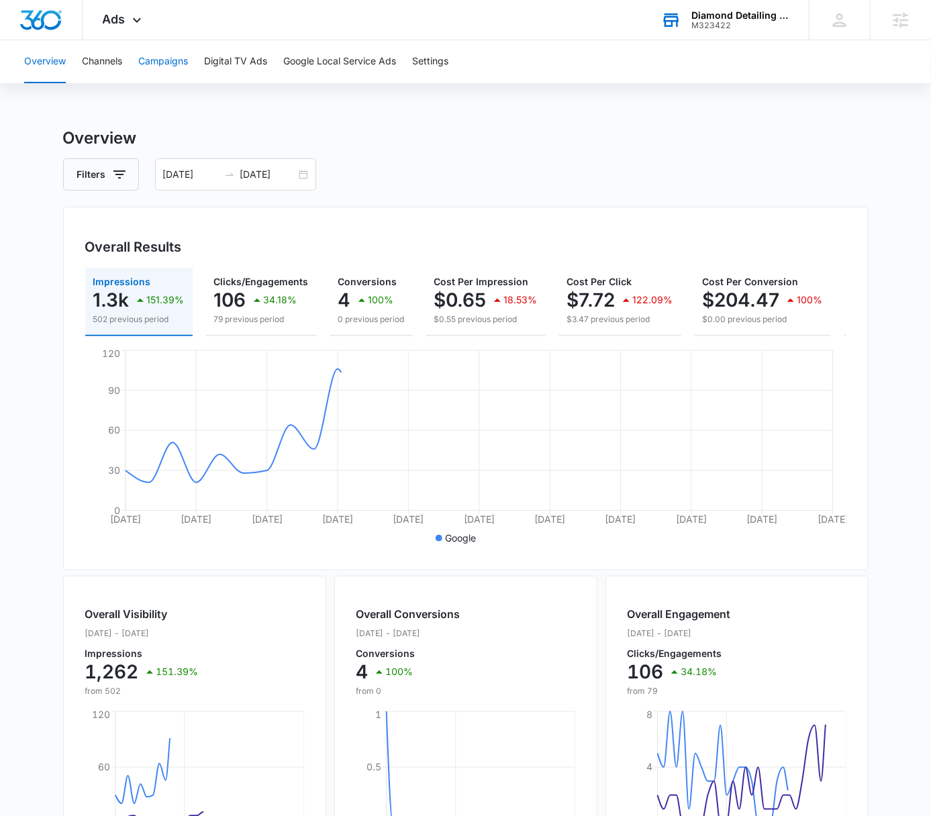
click at [168, 65] on button "Campaigns" at bounding box center [163, 61] width 50 height 43
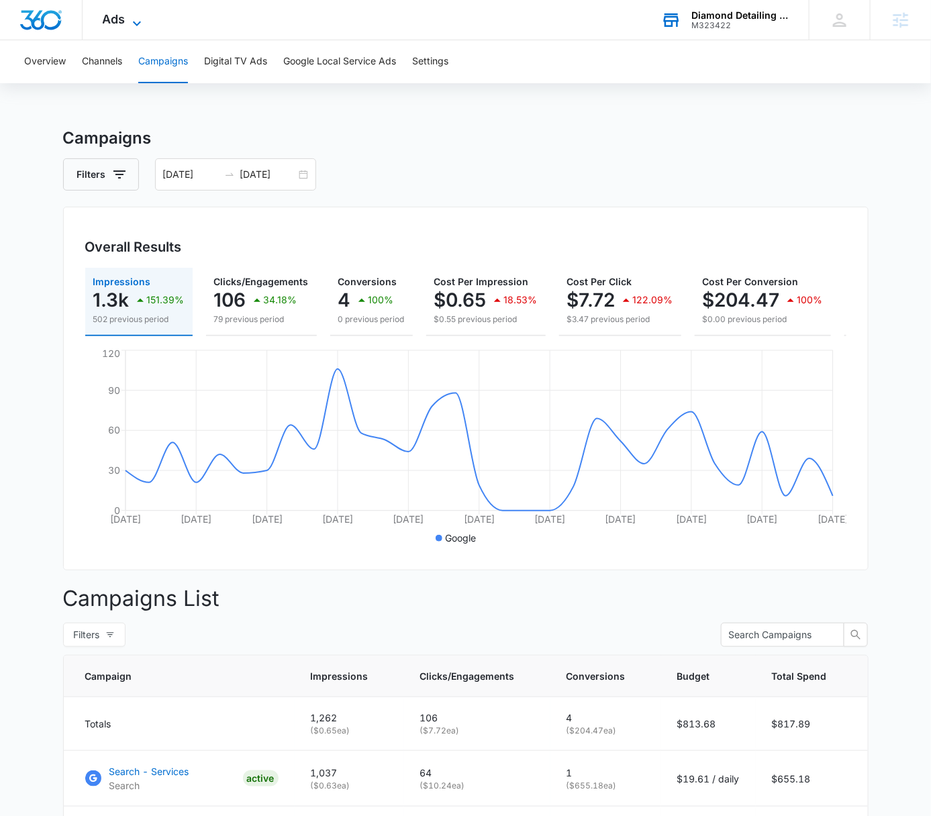
click at [131, 26] on icon at bounding box center [137, 23] width 16 height 16
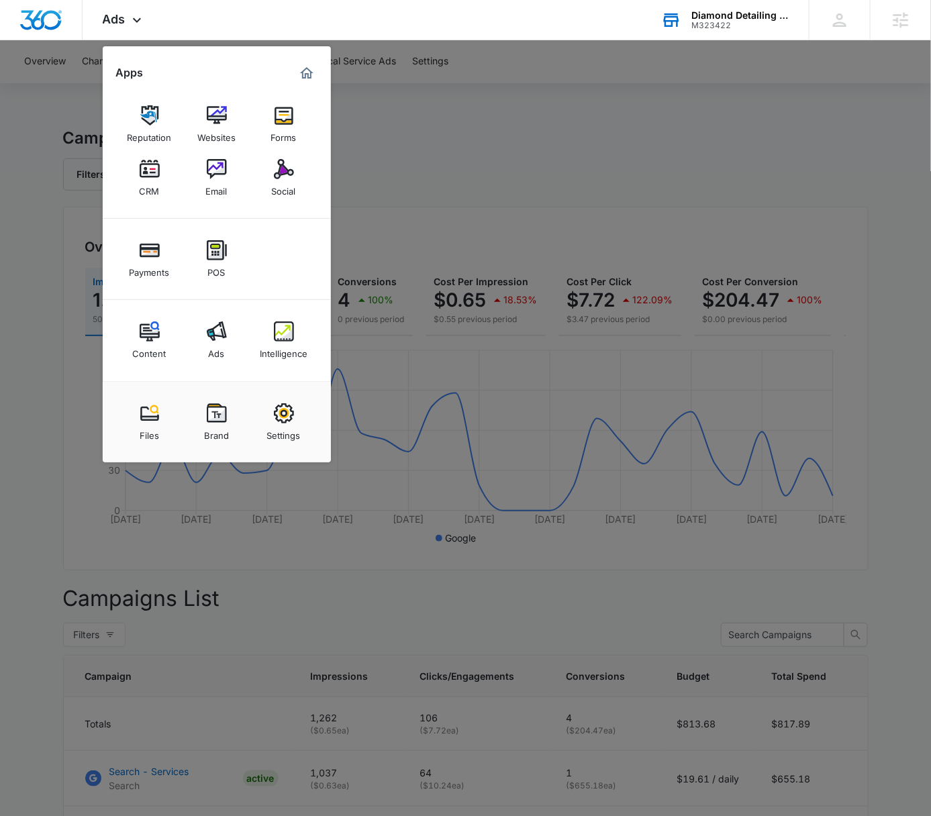
click at [285, 330] on img at bounding box center [284, 332] width 20 height 20
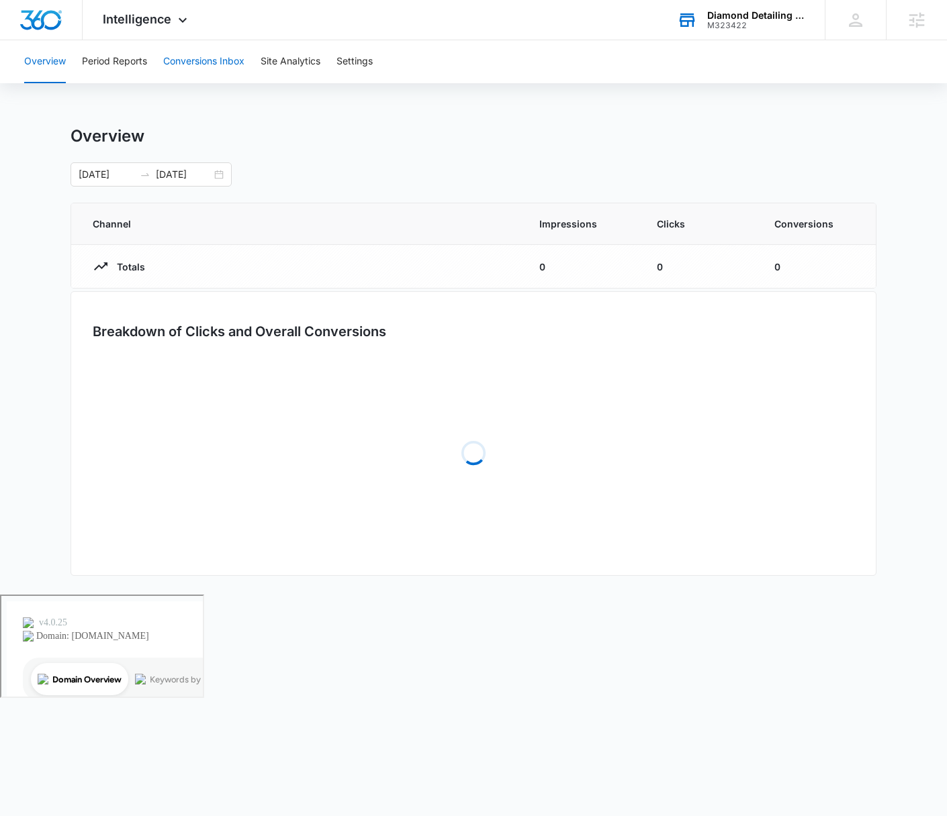
click at [208, 49] on button "Conversions Inbox" at bounding box center [203, 61] width 81 height 43
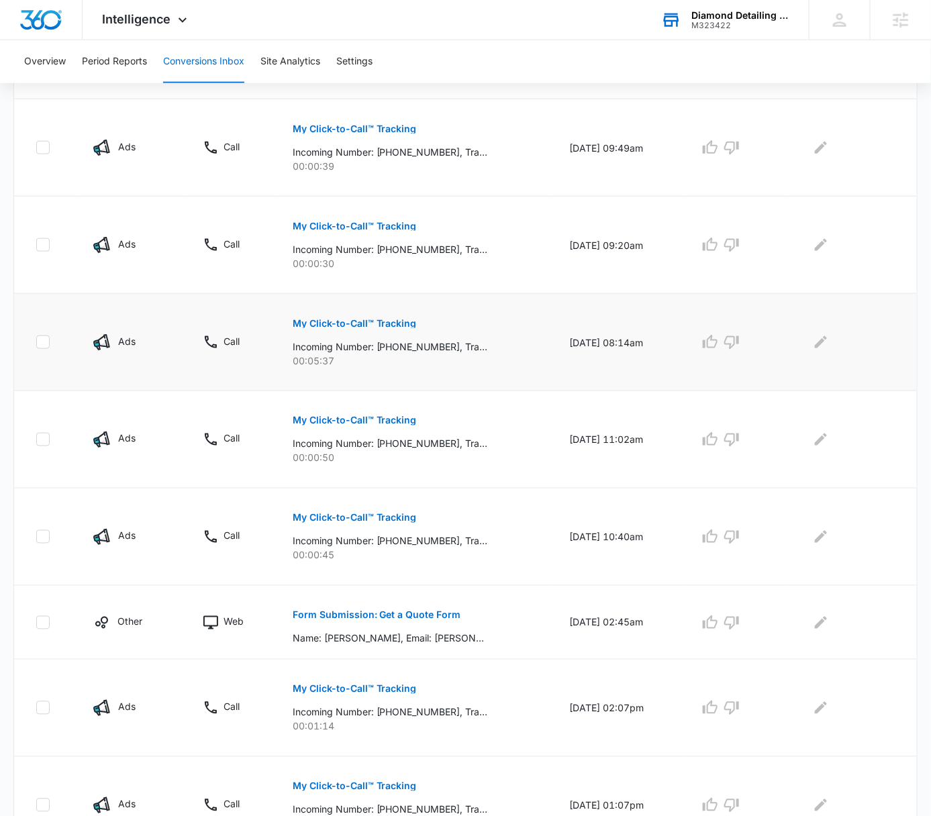
scroll to position [595, 0]
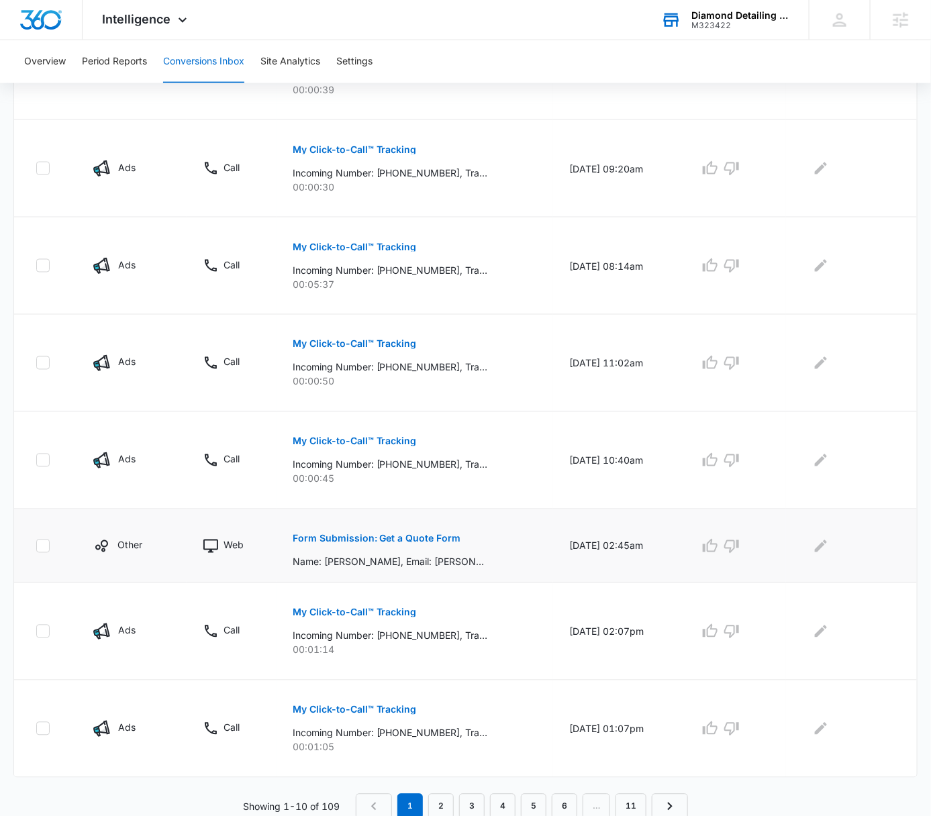
click at [471, 548] on div "Form Submission: Get a Quote Form Name: [PERSON_NAME], Email: [PERSON_NAME][EMA…" at bounding box center [415, 546] width 245 height 46
click at [404, 534] on p "Form Submission: Get a Quote Form" at bounding box center [377, 538] width 169 height 9
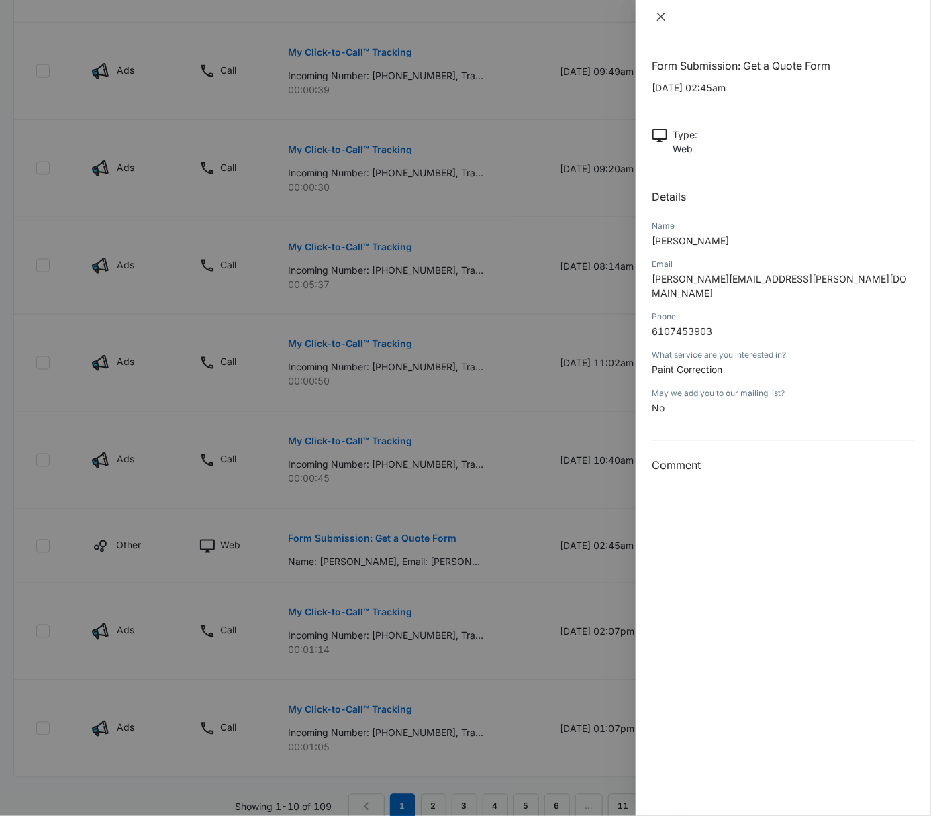
click at [659, 13] on icon "close" at bounding box center [661, 17] width 8 height 8
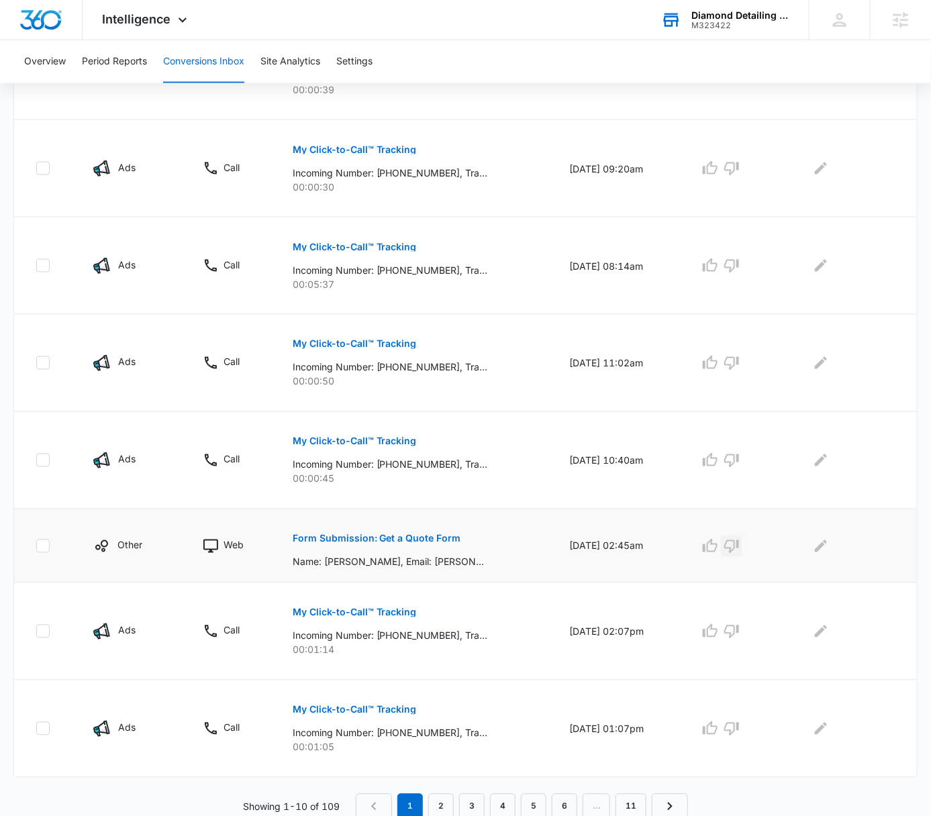
click at [739, 549] on icon "button" at bounding box center [731, 546] width 15 height 13
click at [847, 555] on td at bounding box center [851, 547] width 131 height 74
click at [826, 547] on icon "Edit Comments" at bounding box center [821, 546] width 16 height 16
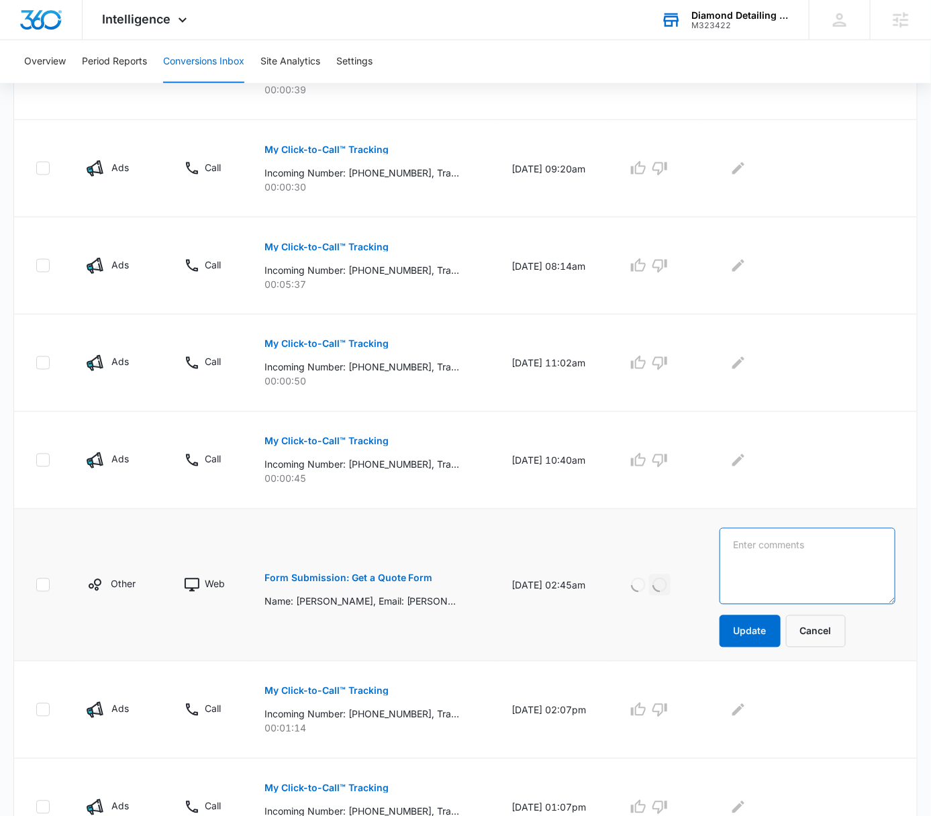
click at [849, 536] on textarea at bounding box center [808, 566] width 176 height 77
type textarea "Reached out - lead said they did not submit a form"
click at [741, 635] on button "Update" at bounding box center [750, 632] width 61 height 32
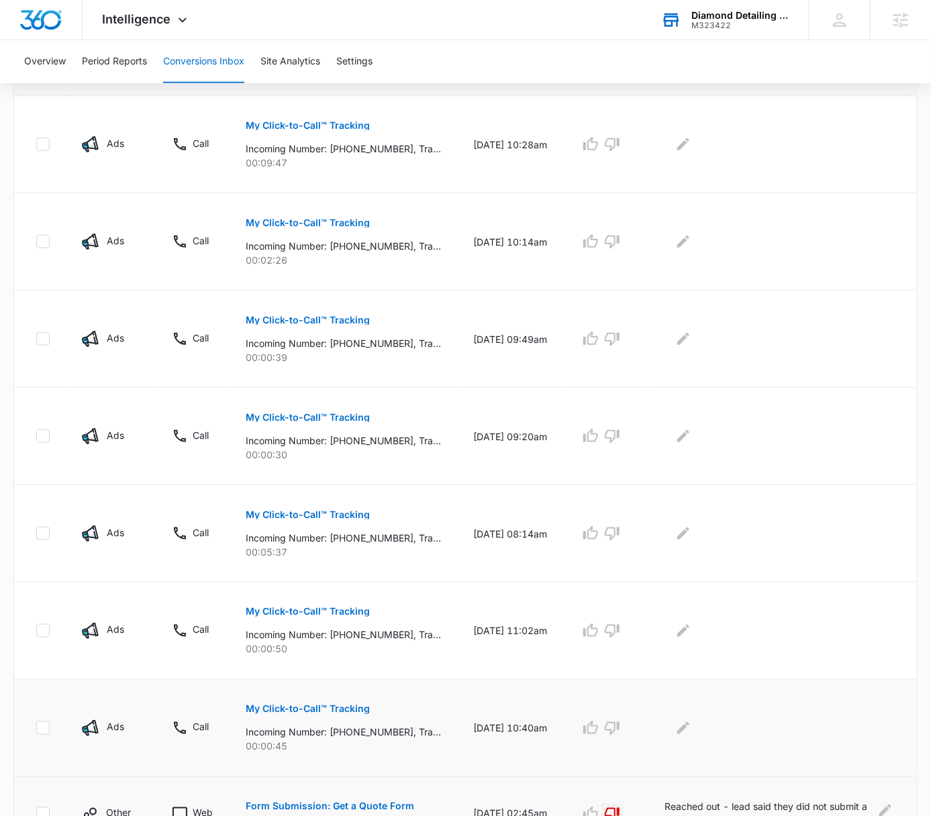
scroll to position [188, 0]
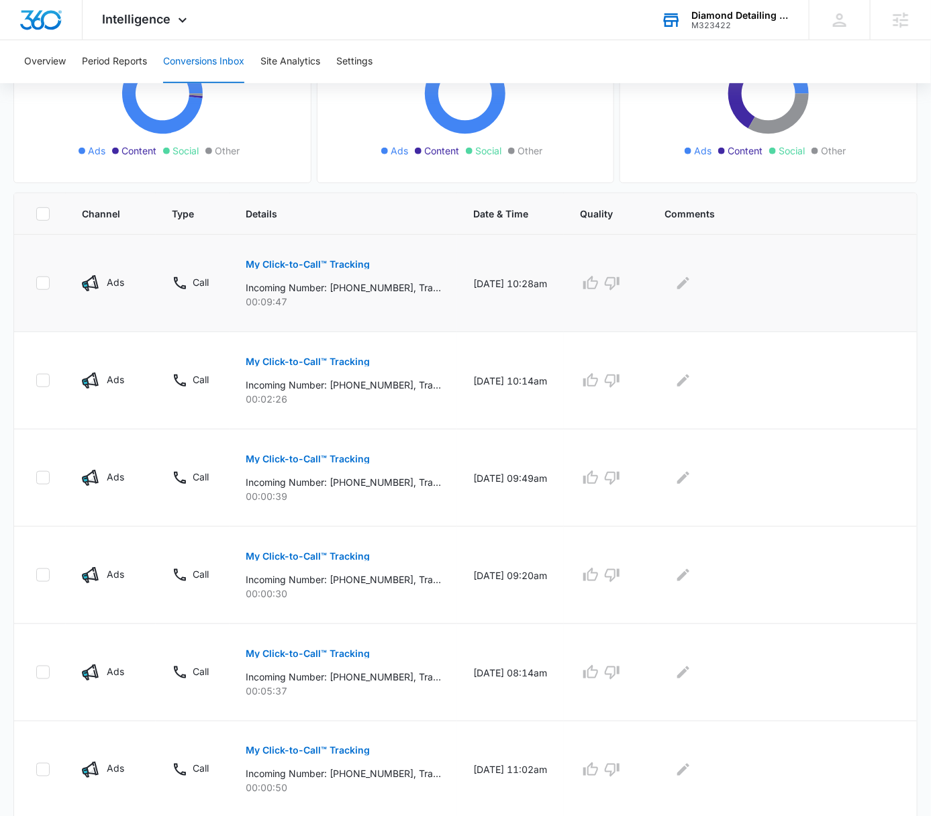
click at [342, 263] on p "My Click-to-Call™ Tracking" at bounding box center [308, 264] width 124 height 9
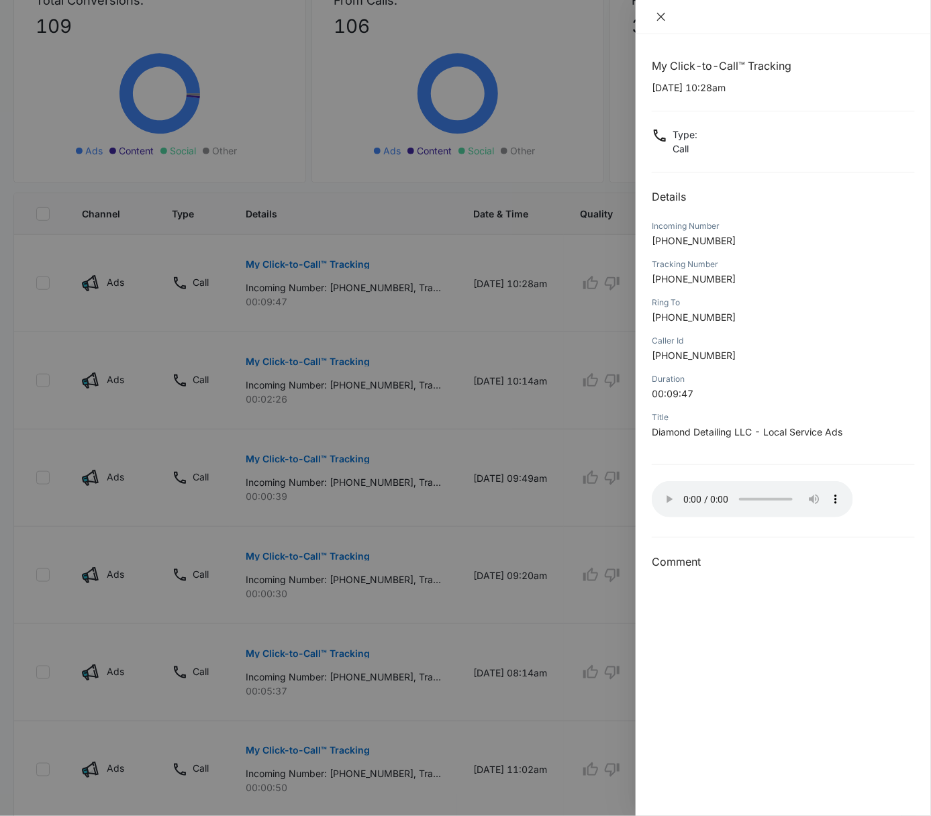
click at [661, 17] on icon "close" at bounding box center [661, 17] width 8 height 8
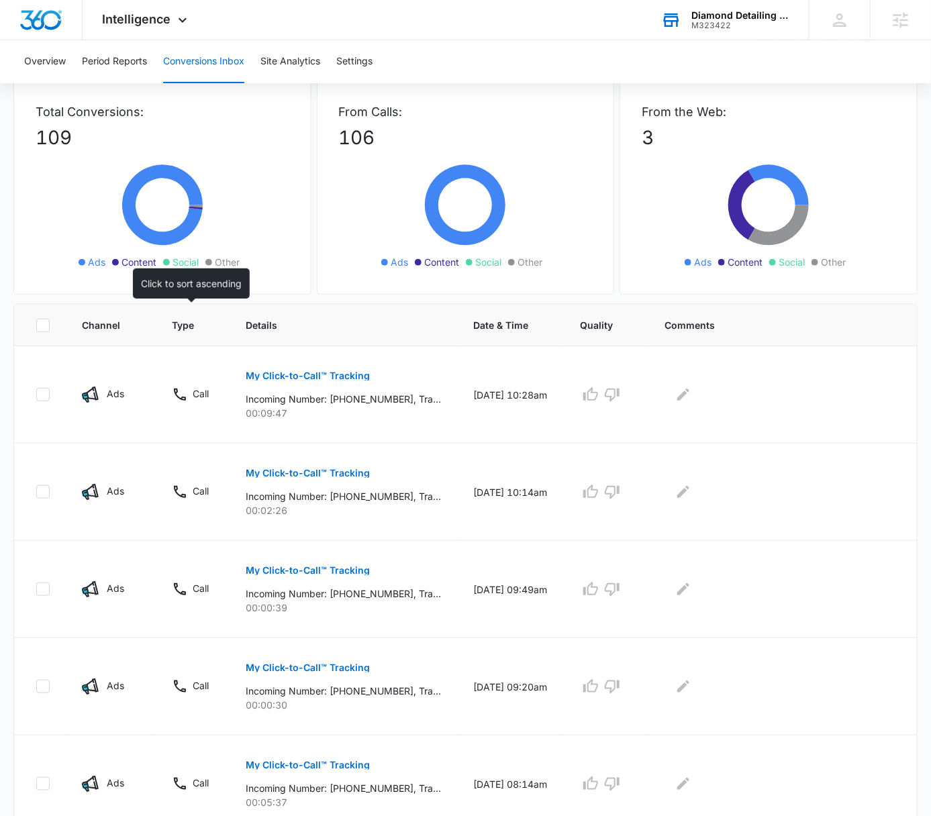
scroll to position [0, 0]
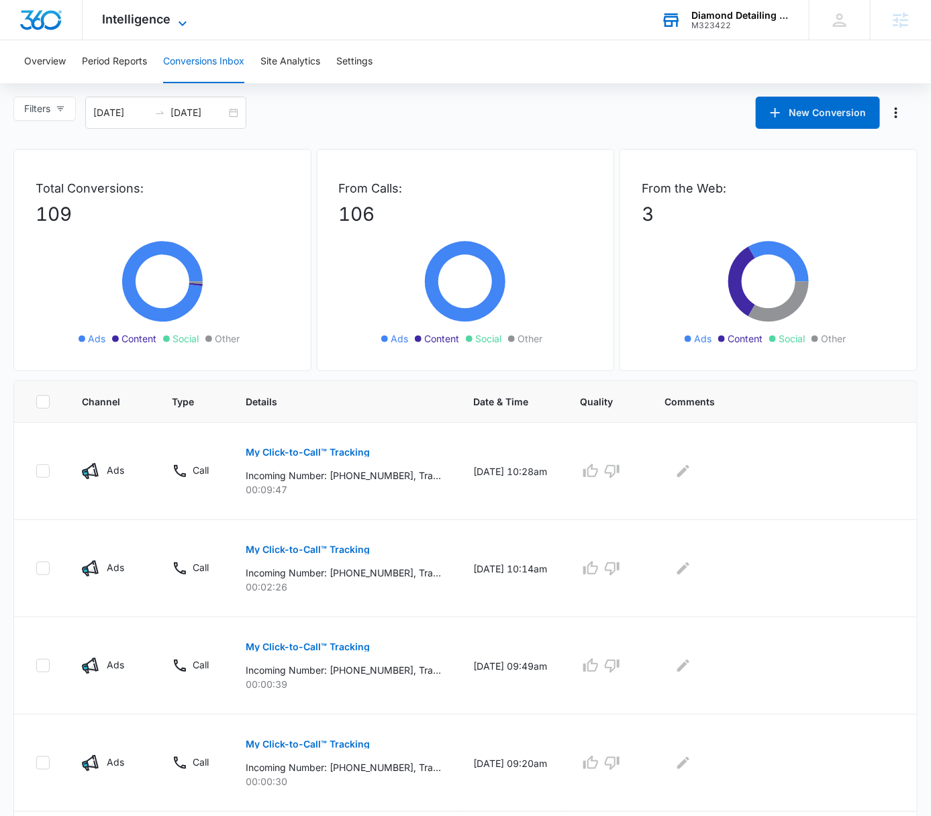
click at [181, 18] on icon at bounding box center [183, 23] width 16 height 16
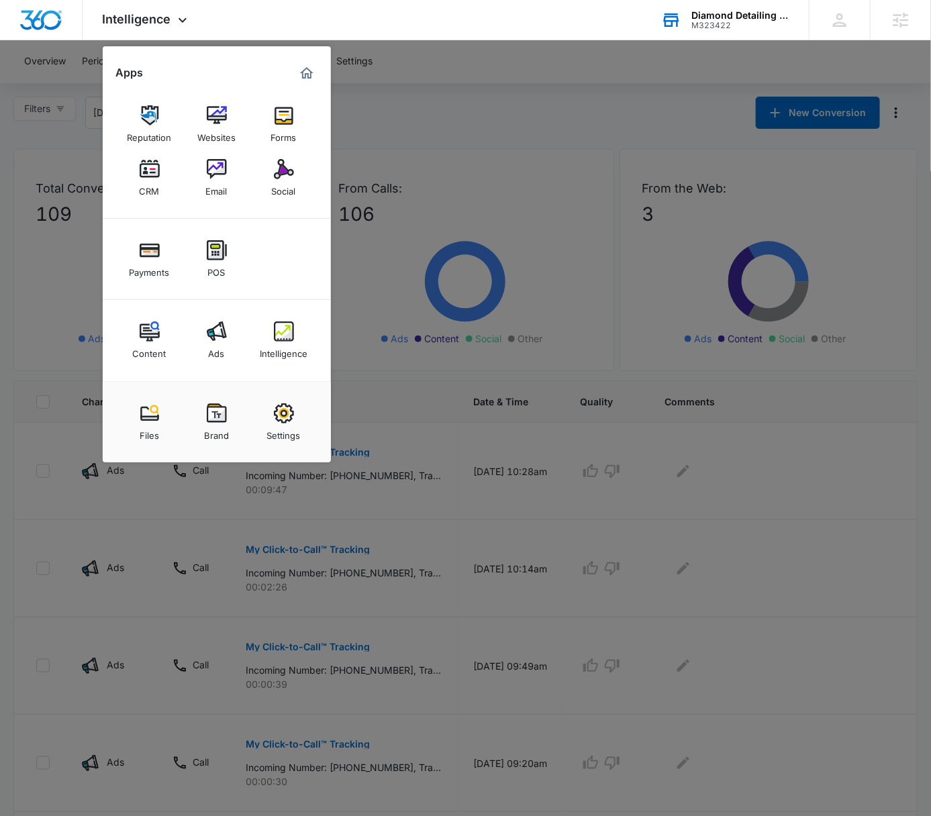
click at [212, 320] on link "Ads" at bounding box center [216, 340] width 51 height 51
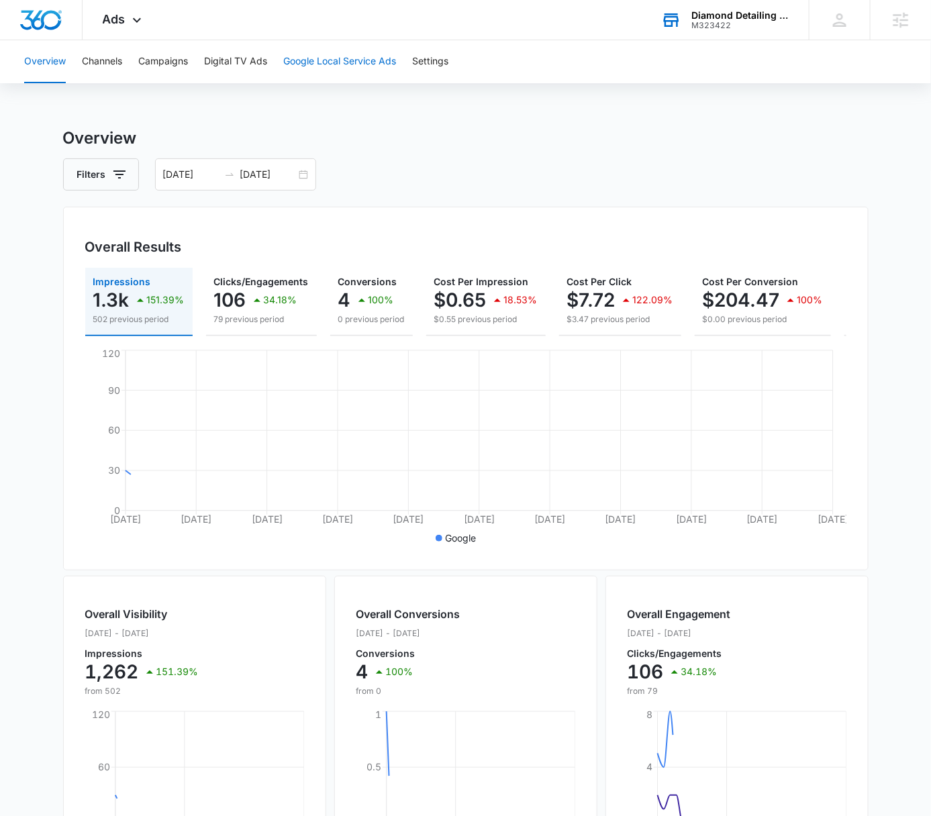
click at [321, 60] on button "Google Local Service Ads" at bounding box center [339, 61] width 113 height 43
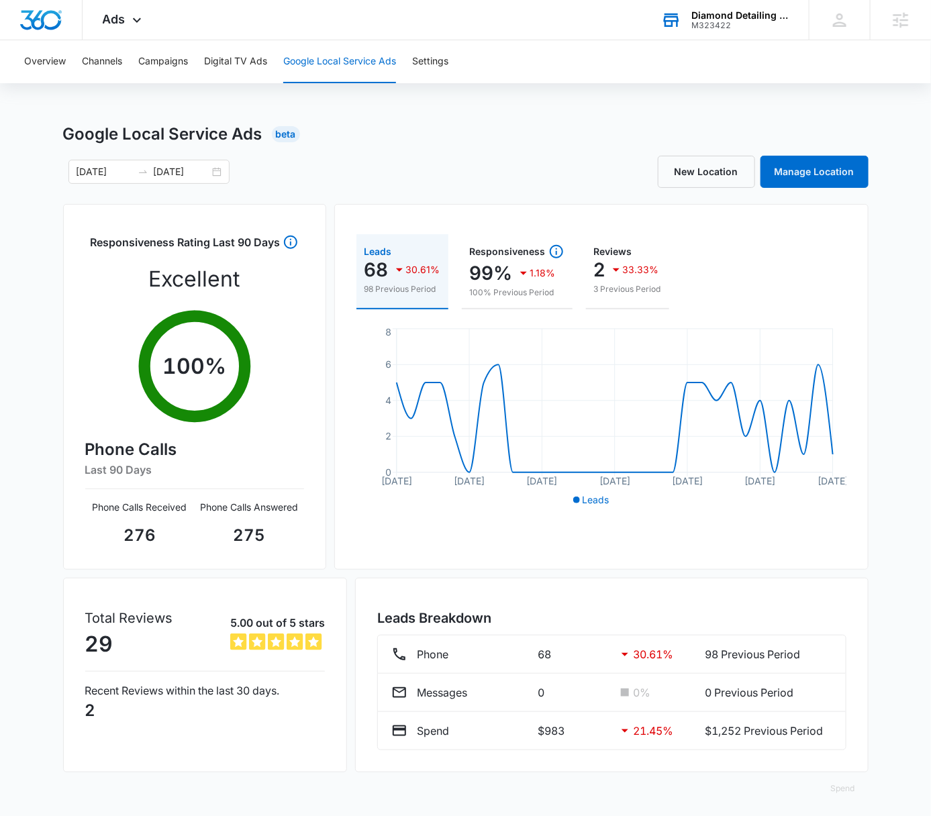
scroll to position [7, 0]
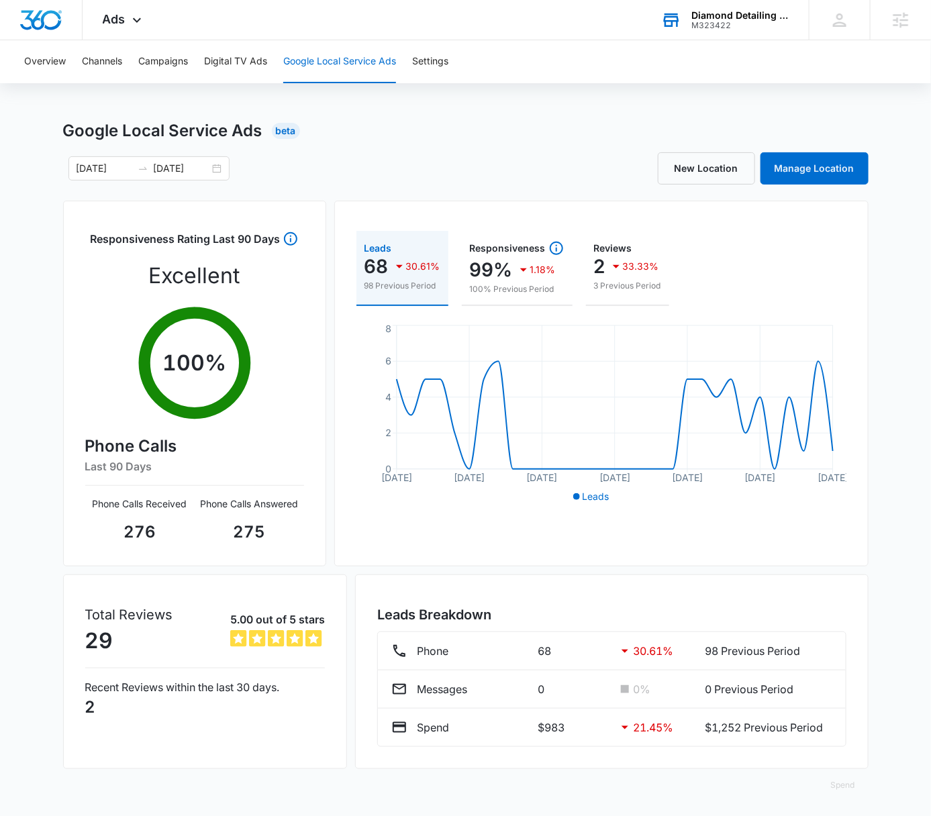
click at [329, 142] on div "Google Local Service Ads Beta" at bounding box center [466, 131] width 806 height 24
click at [149, 58] on button "Campaigns" at bounding box center [163, 61] width 50 height 43
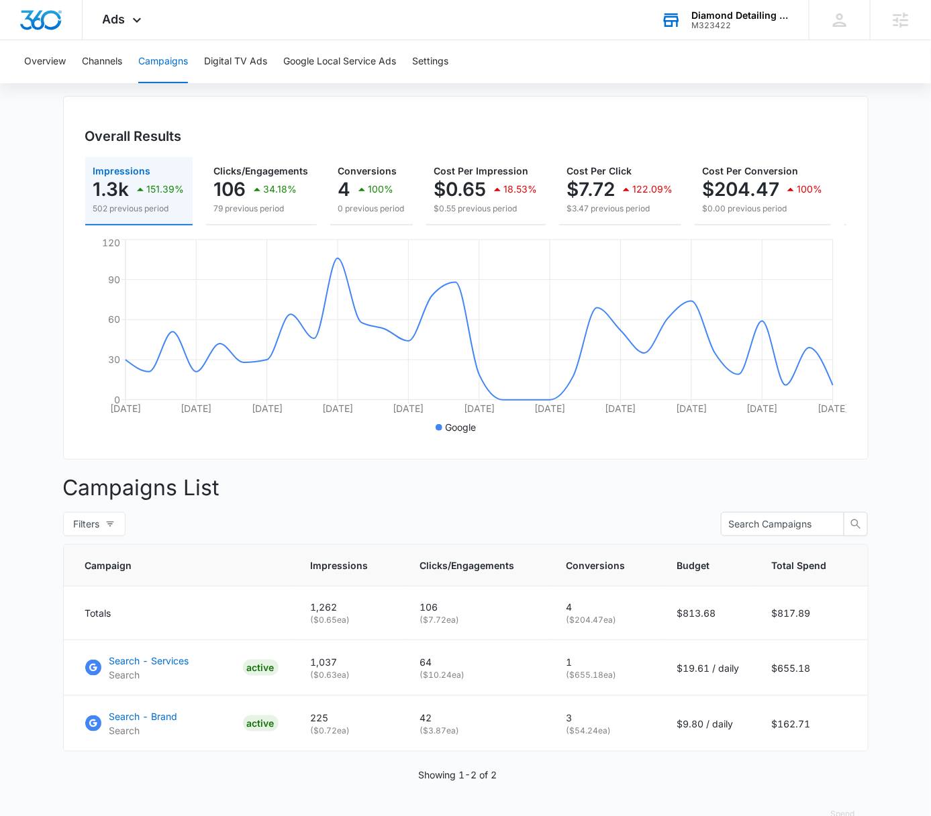
scroll to position [154, 0]
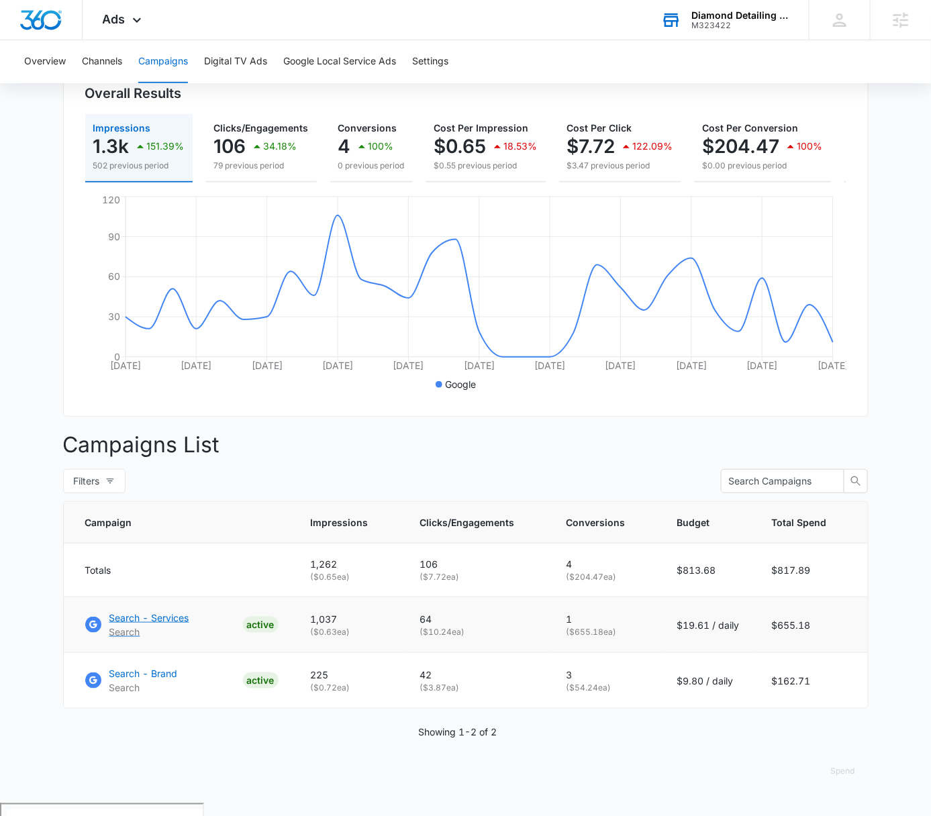
click at [175, 625] on p "Search - Services" at bounding box center [149, 618] width 80 height 14
click at [899, 183] on main "Campaigns Filters [DATE] [DATE] Overall Results Impressions 1.3k 151.39% 502 pr…" at bounding box center [465, 387] width 931 height 831
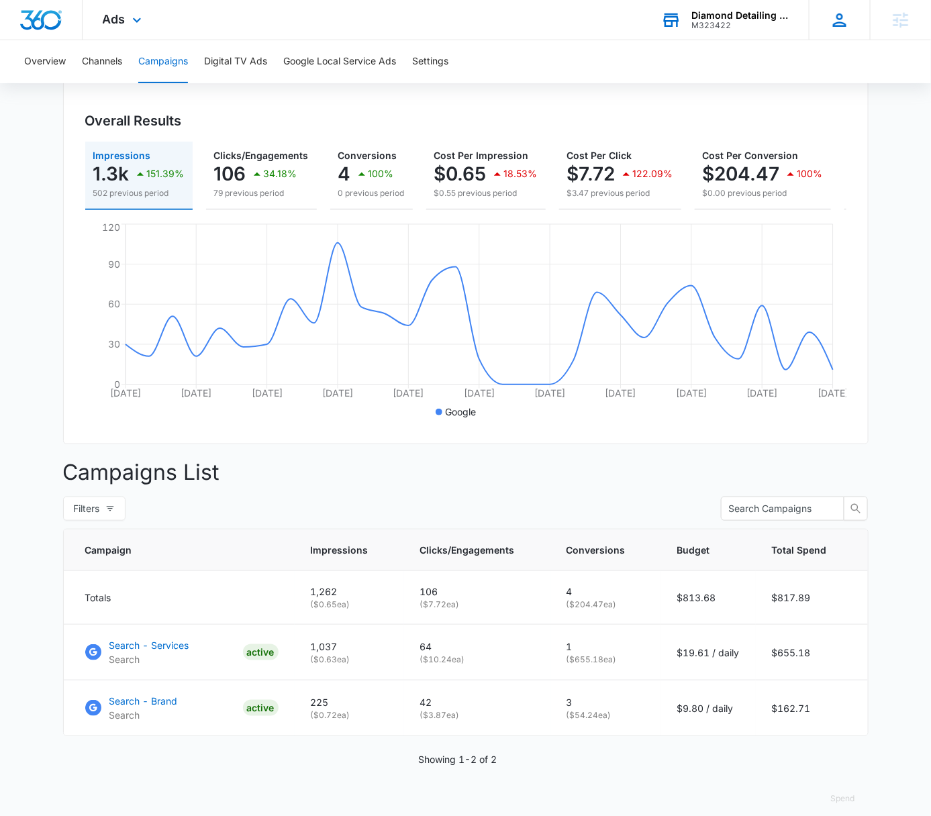
scroll to position [112, 0]
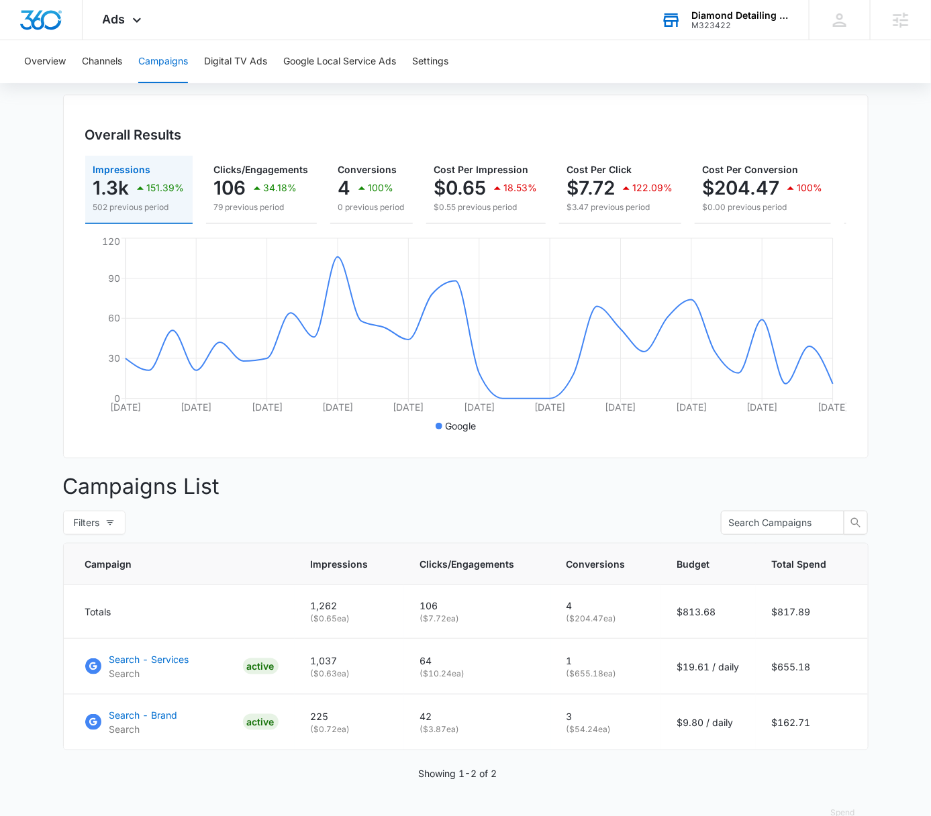
click at [876, 162] on main "Campaigns Filters [DATE] [DATE] Overall Results Impressions 1.3k 151.39% 502 pr…" at bounding box center [465, 429] width 931 height 831
click at [879, 172] on main "Campaigns Filters [DATE] [DATE] Overall Results Impressions 1.3k 151.39% 502 pr…" at bounding box center [465, 429] width 931 height 831
click at [886, 173] on main "Campaigns Filters [DATE] [DATE] Overall Results Impressions 1.3k 151.39% 502 pr…" at bounding box center [465, 429] width 931 height 831
click at [885, 174] on main "Campaigns Filters [DATE] [DATE] Overall Results Impressions 1.3k 151.39% 502 pr…" at bounding box center [465, 429] width 931 height 831
click at [584, 28] on div "Ads Apps Reputation Websites Forms CRM Email Social Payments POS Content Ads In…" at bounding box center [465, 20] width 931 height 40
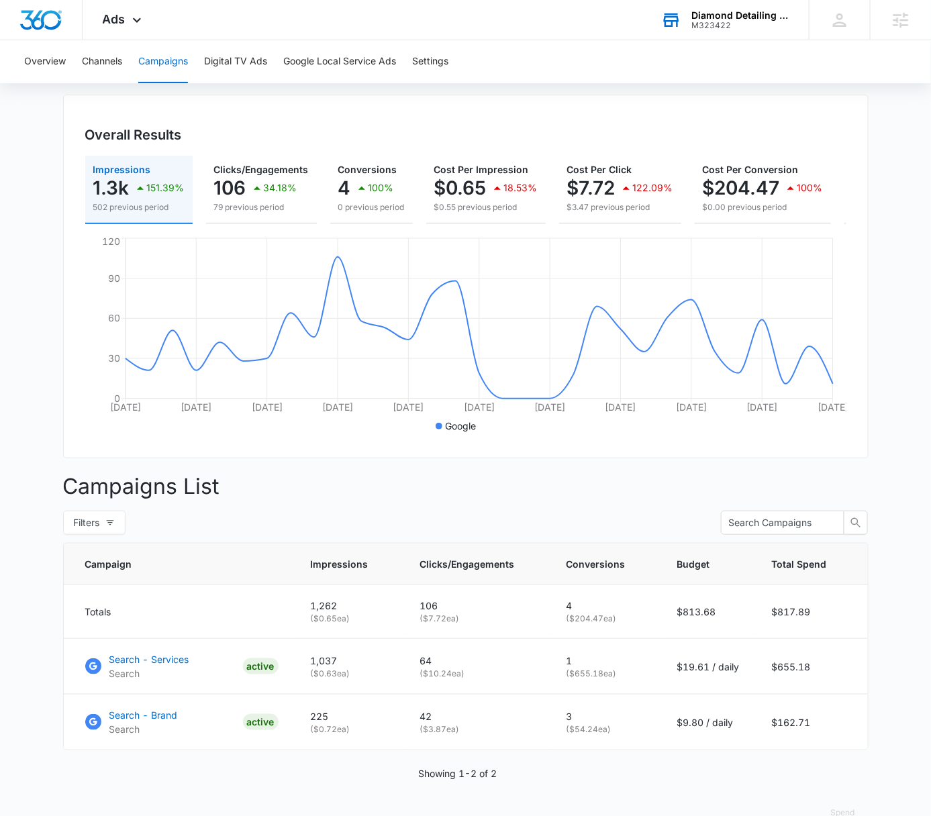
click at [720, 17] on div "Diamond Detailing LLC" at bounding box center [740, 15] width 98 height 11
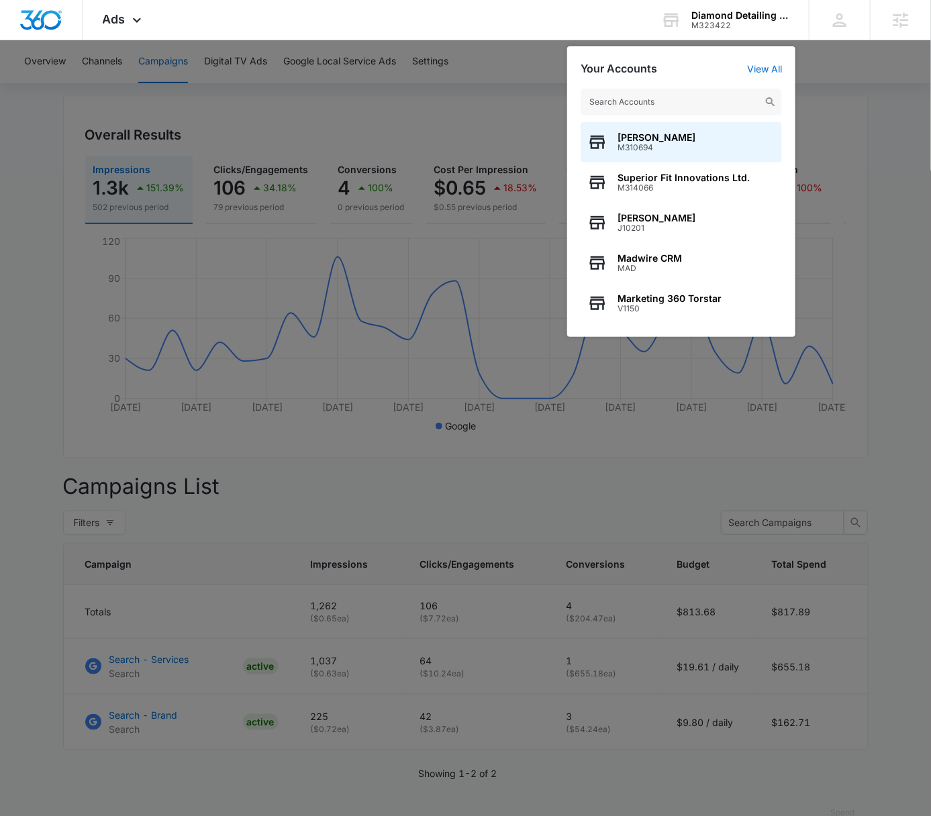
click at [674, 99] on input "text" at bounding box center [681, 102] width 201 height 27
type input "M323422"
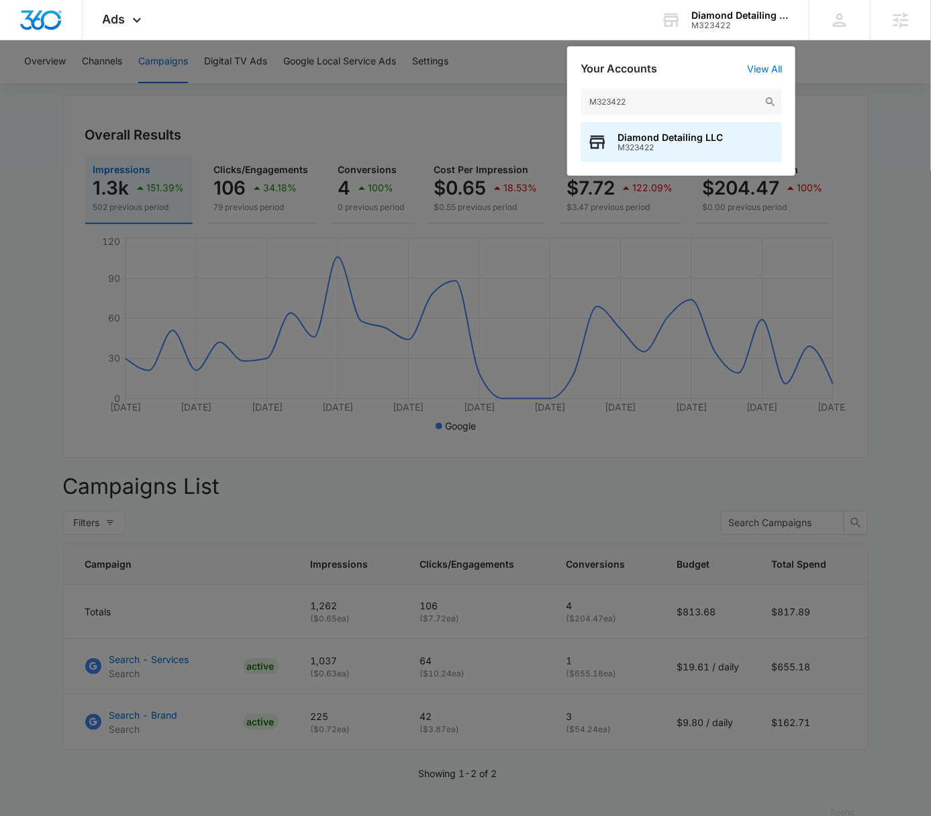
click at [675, 99] on input "M323422" at bounding box center [681, 102] width 201 height 27
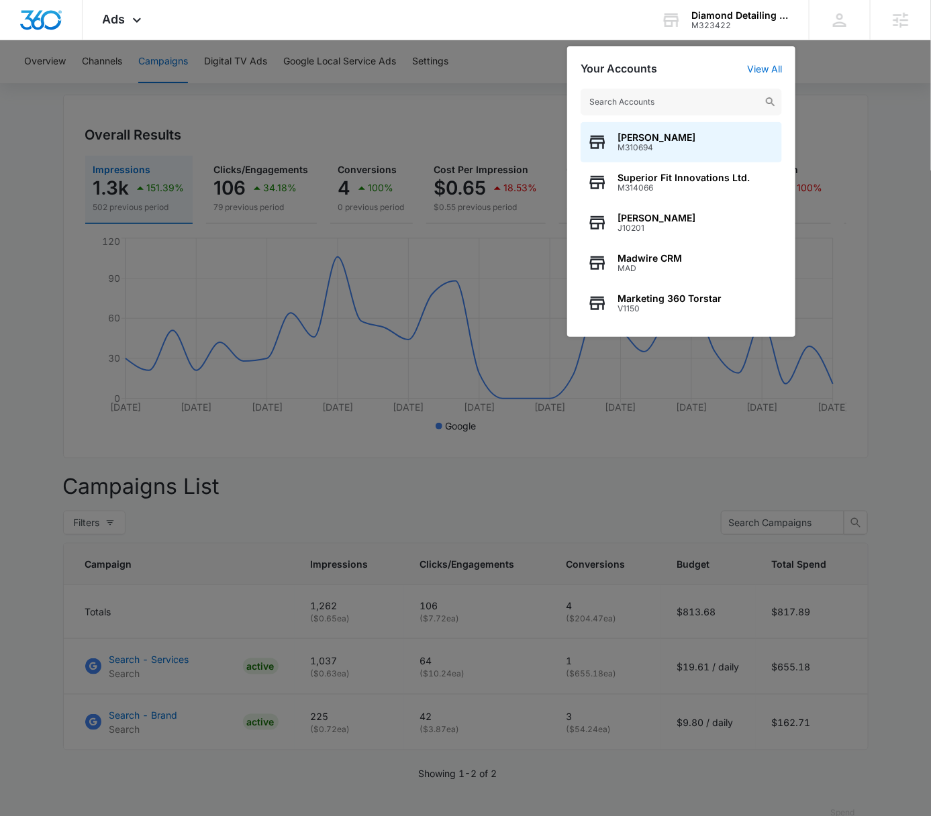
click at [512, 63] on div at bounding box center [465, 408] width 931 height 816
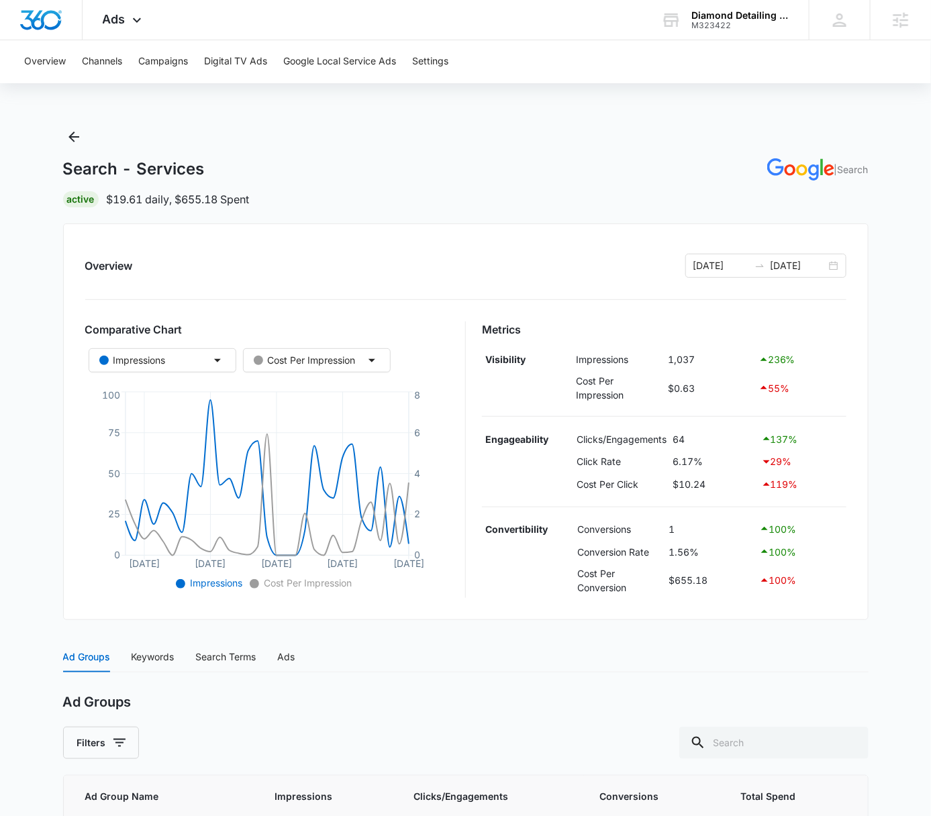
click at [599, 213] on div "Search - Services | Search Active $19.61 daily , $655.18 Spent Overview [DATE] …" at bounding box center [466, 550] width 806 height 849
click at [77, 142] on icon "Back" at bounding box center [74, 137] width 16 height 16
